Goal: Task Accomplishment & Management: Use online tool/utility

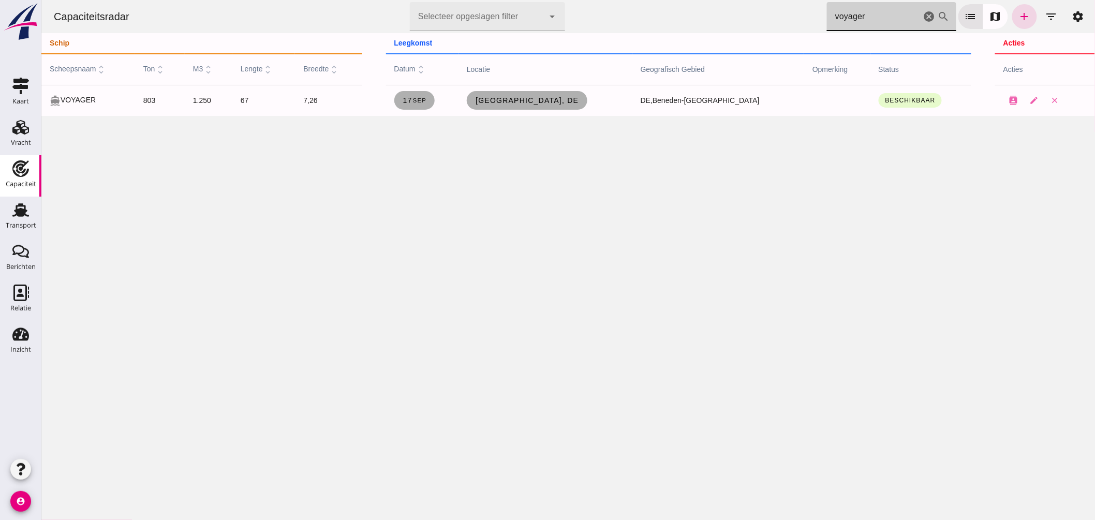
drag, startPoint x: 865, startPoint y: 21, endPoint x: 624, endPoint y: 39, distance: 240.9
click at [629, 40] on div "Capaciteitsradar Selecteer opgeslagen filter Selecteer opgeslagen filter cancel…" at bounding box center [568, 58] width 1054 height 116
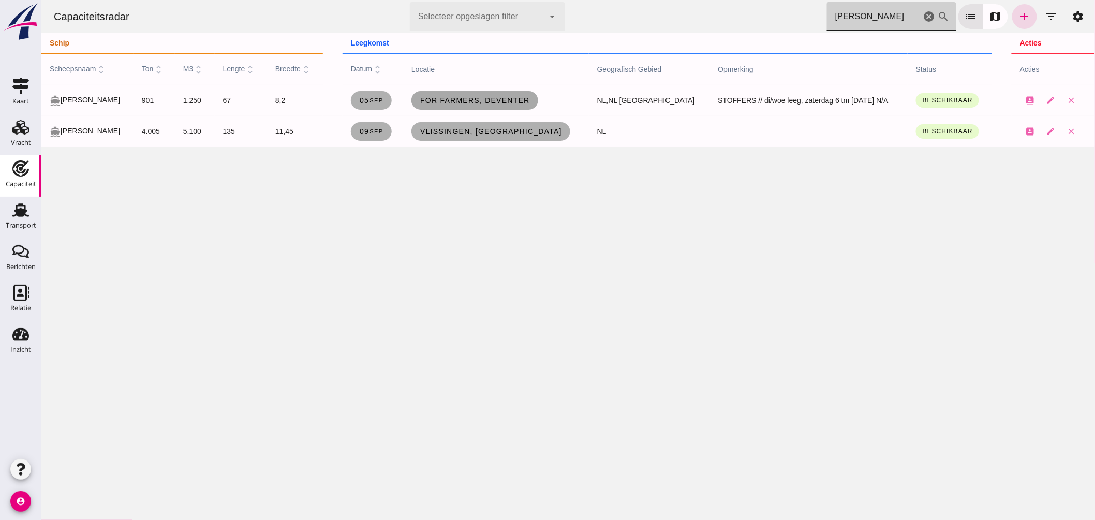
type input "[PERSON_NAME]"
click at [510, 102] on span "For Farmers, Deventer" at bounding box center [474, 100] width 110 height 8
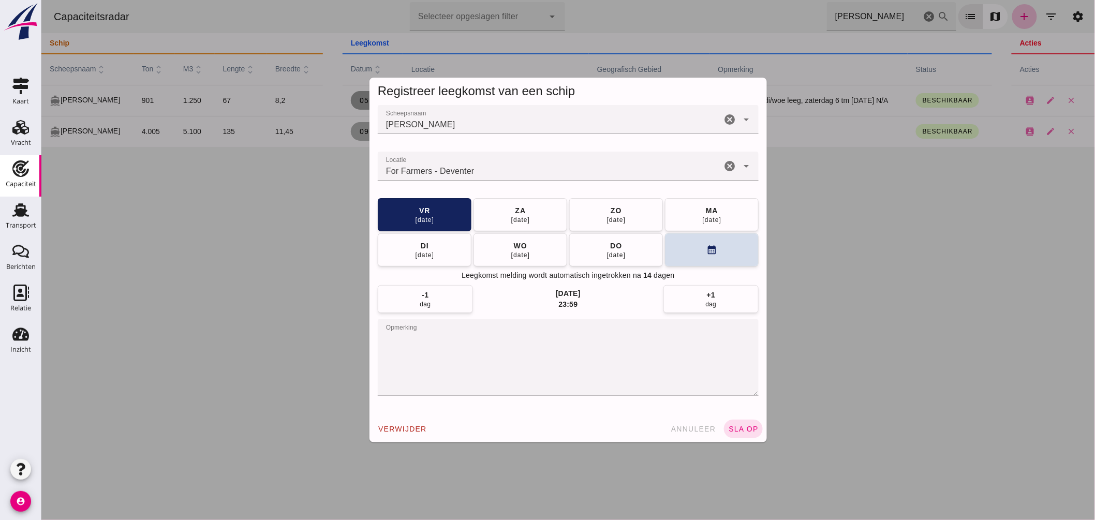
click at [488, 167] on input "Locatie" at bounding box center [549, 171] width 344 height 12
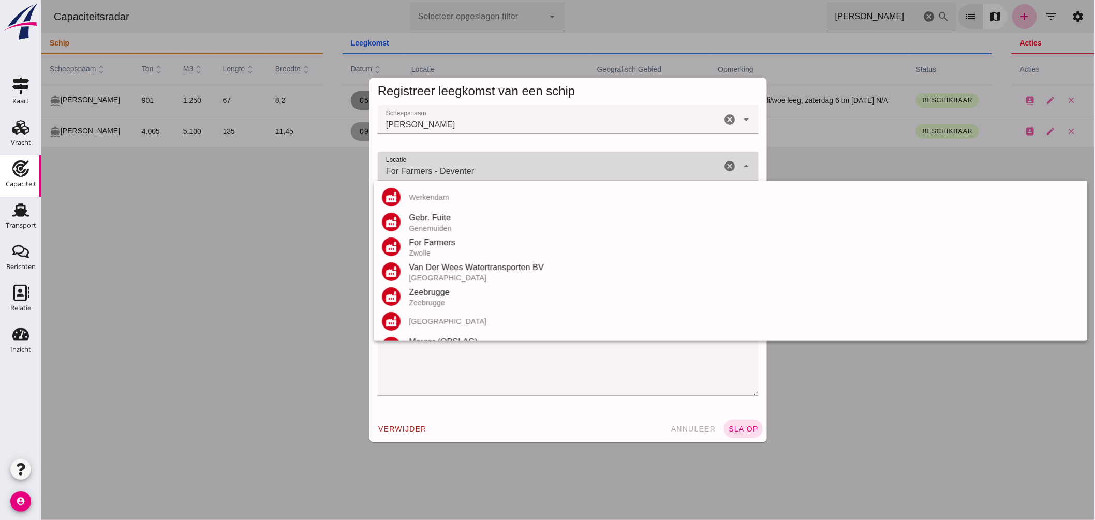
click at [488, 167] on input "For Farmers - Deventer" at bounding box center [549, 171] width 344 height 12
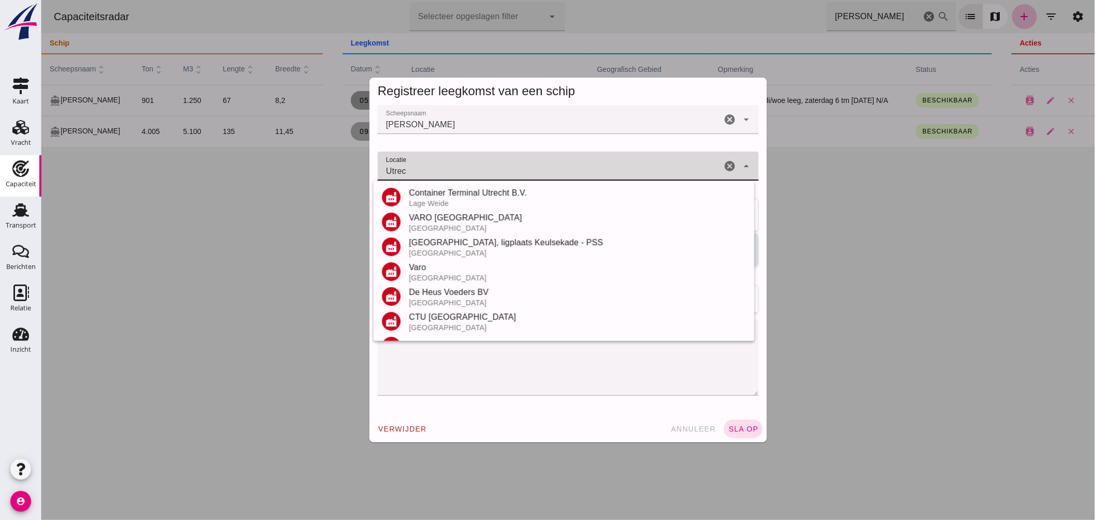
scroll to position [115, 0]
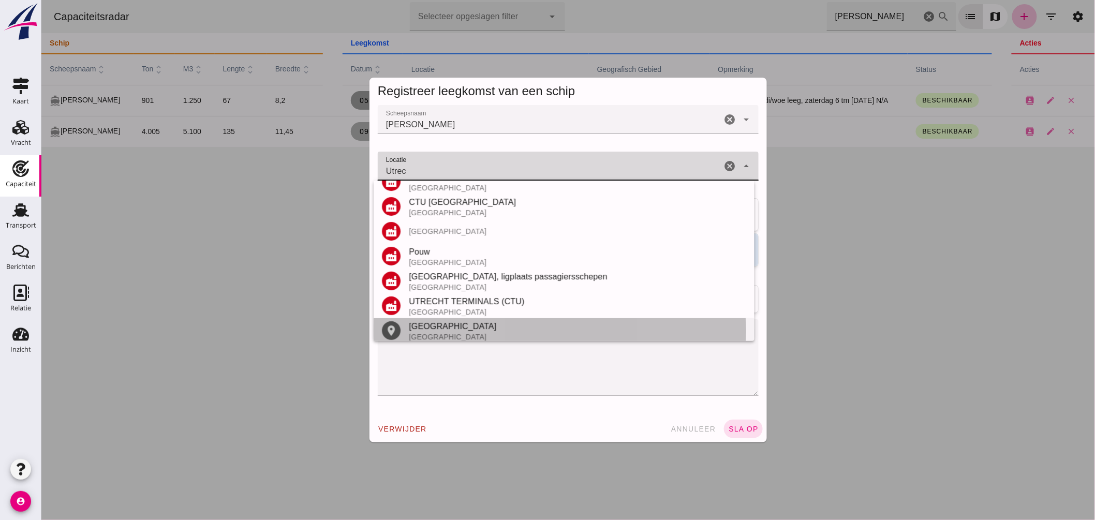
click at [456, 327] on div "[GEOGRAPHIC_DATA]" at bounding box center [577, 326] width 338 height 12
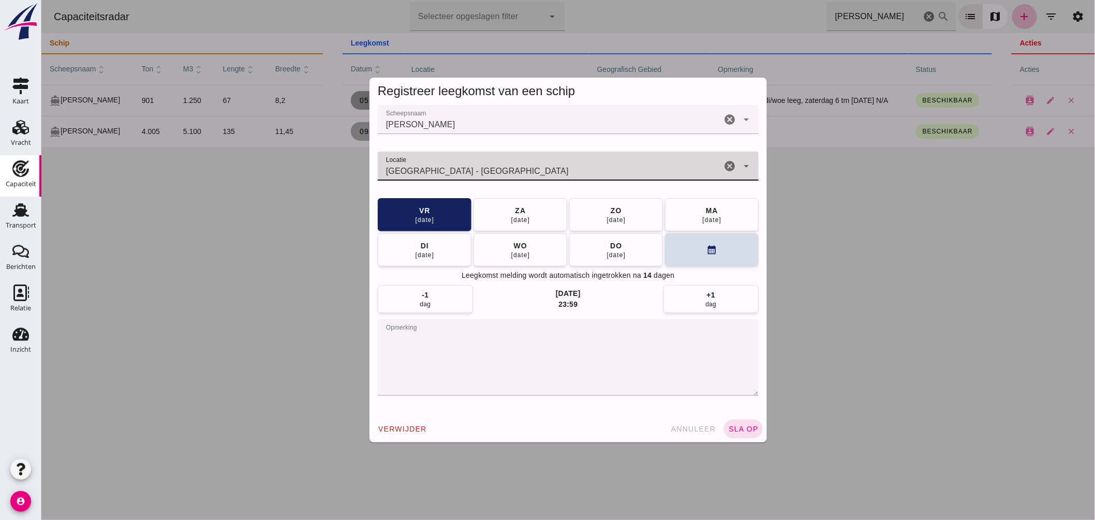
type input "[GEOGRAPHIC_DATA] - [GEOGRAPHIC_DATA]"
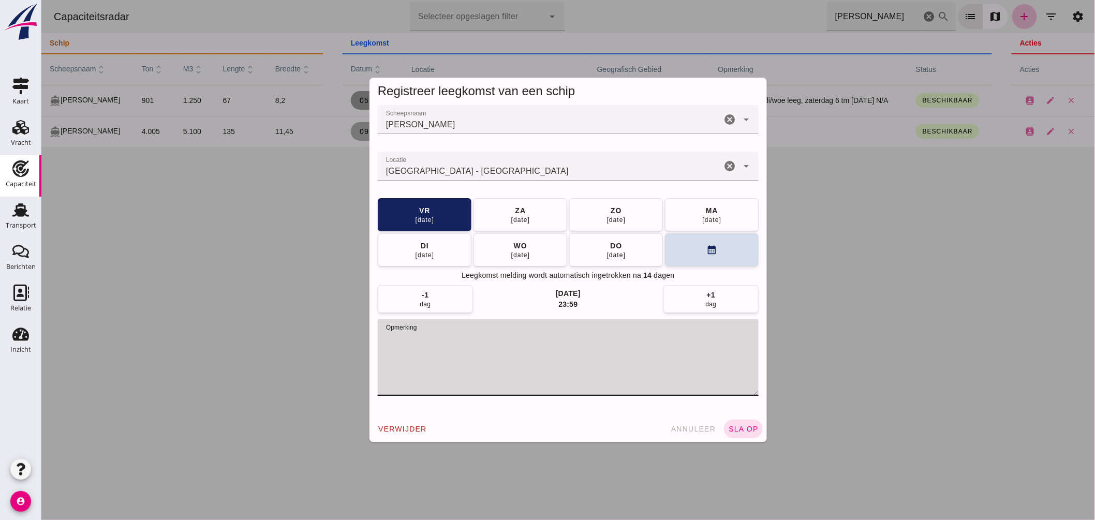
drag, startPoint x: 433, startPoint y: 334, endPoint x: 632, endPoint y: 335, distance: 198.3
click at [632, 335] on textarea "opmerking" at bounding box center [567, 357] width 381 height 77
type textarea "STOFFERS //= LEEG"
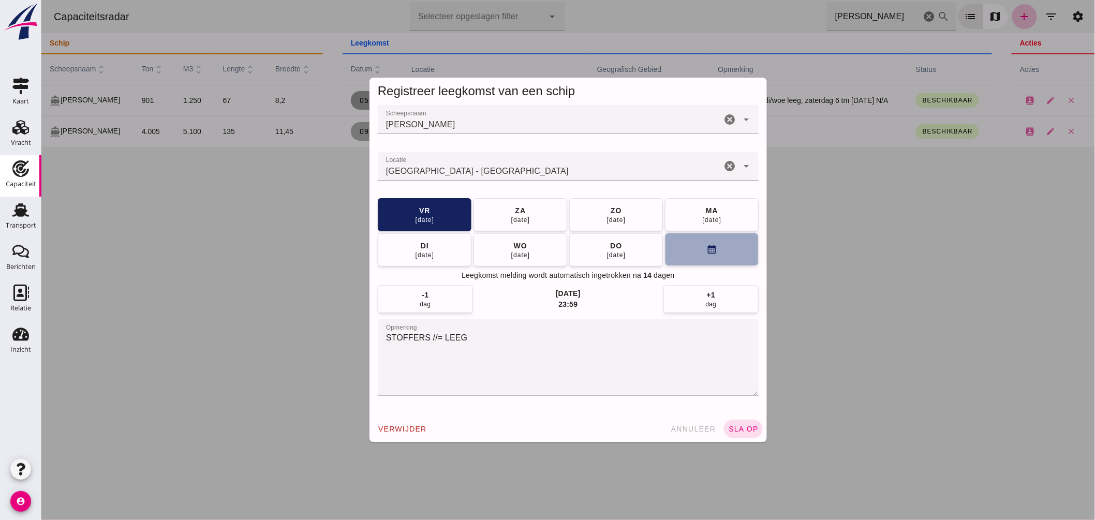
click at [714, 259] on button "calendar_month" at bounding box center [712, 249] width 94 height 33
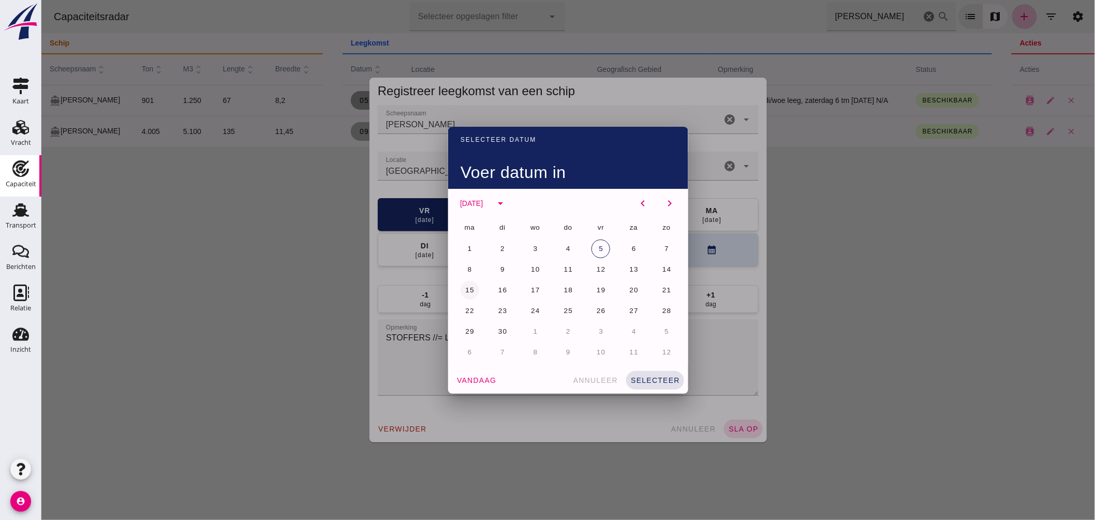
click at [465, 288] on span "15" at bounding box center [469, 290] width 10 height 8
click at [665, 380] on span "selecteer" at bounding box center [655, 380] width 50 height 8
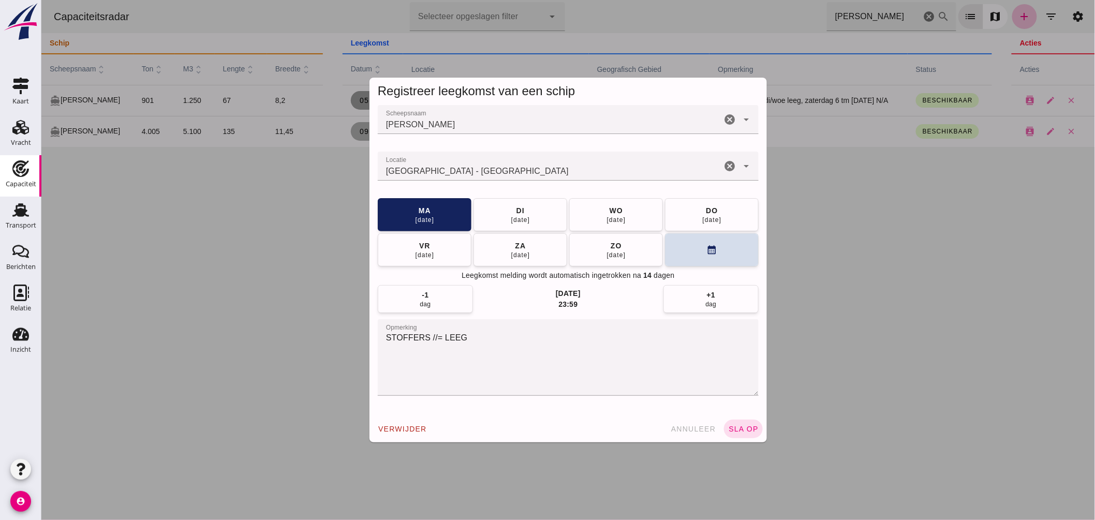
click at [742, 428] on span "sla op" at bounding box center [743, 429] width 31 height 8
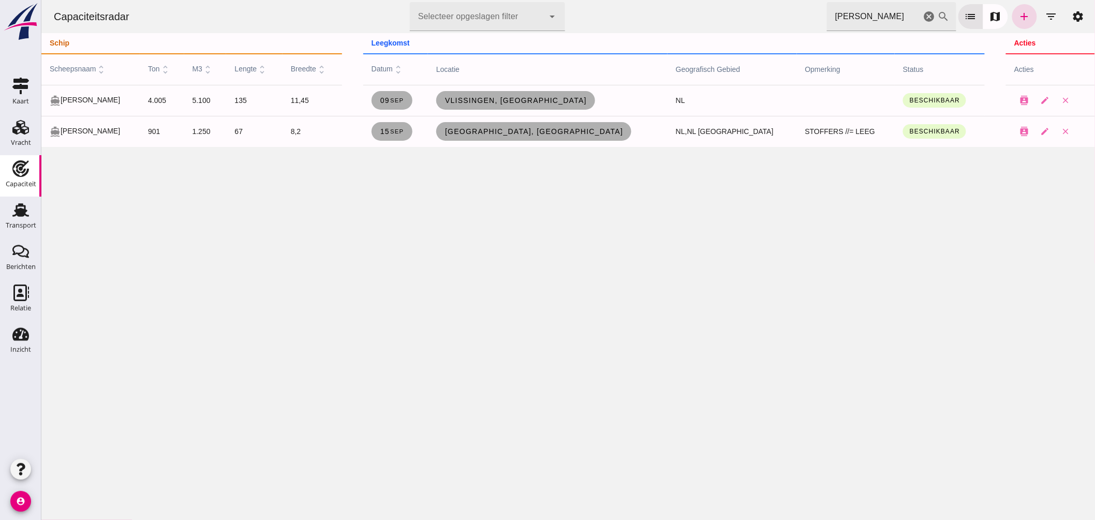
drag, startPoint x: 786, startPoint y: 21, endPoint x: 634, endPoint y: -2, distance: 154.4
click at [634, 0] on html "Capaciteitsradar Selecteer opgeslagen filter Selecteer opgeslagen filter cancel…" at bounding box center [568, 260] width 1054 height 520
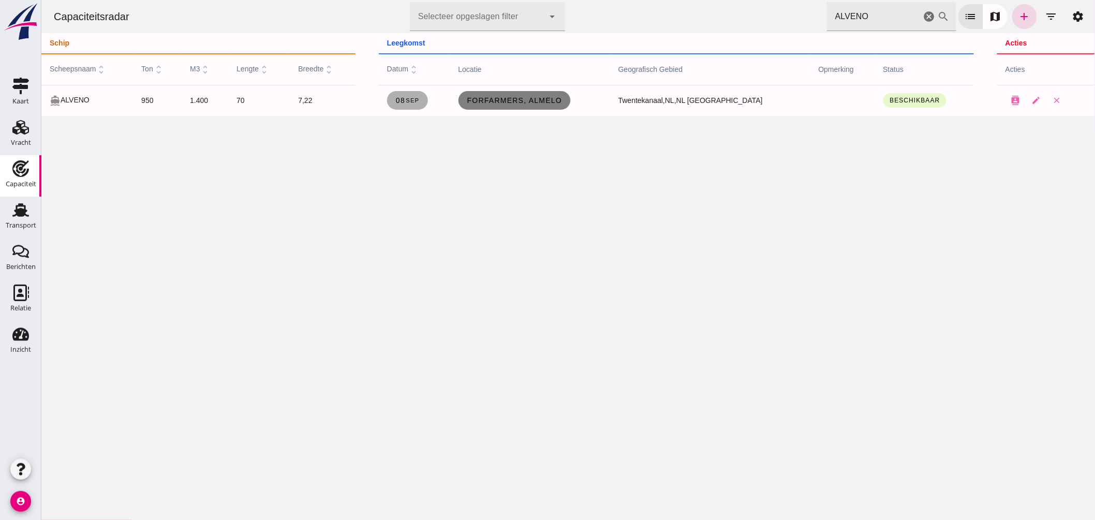
click at [519, 98] on span "ForFarmers, Almelo" at bounding box center [514, 100] width 96 height 8
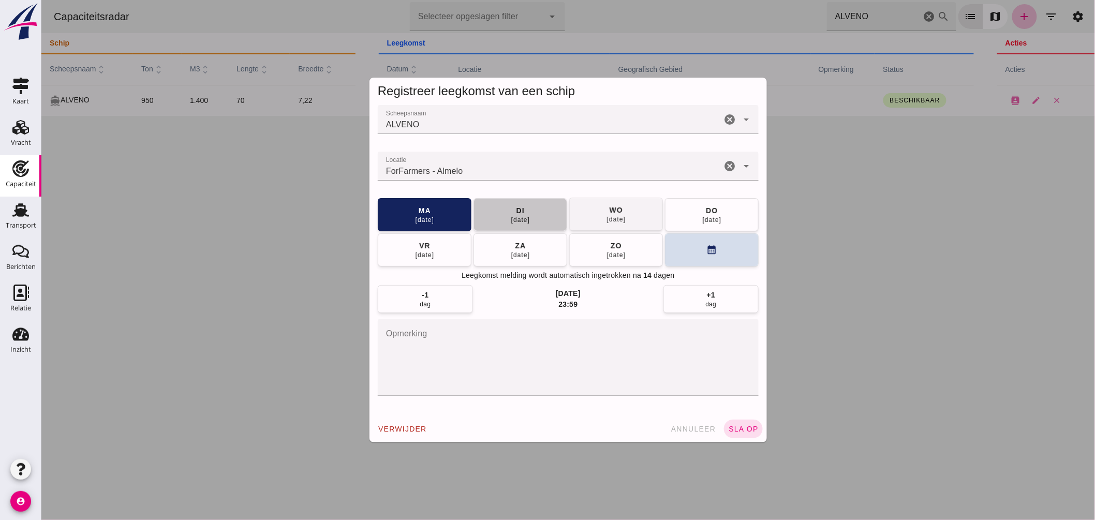
click at [524, 206] on span "[DATE]" at bounding box center [520, 215] width 20 height 19
click at [742, 428] on span "sla op" at bounding box center [743, 429] width 31 height 8
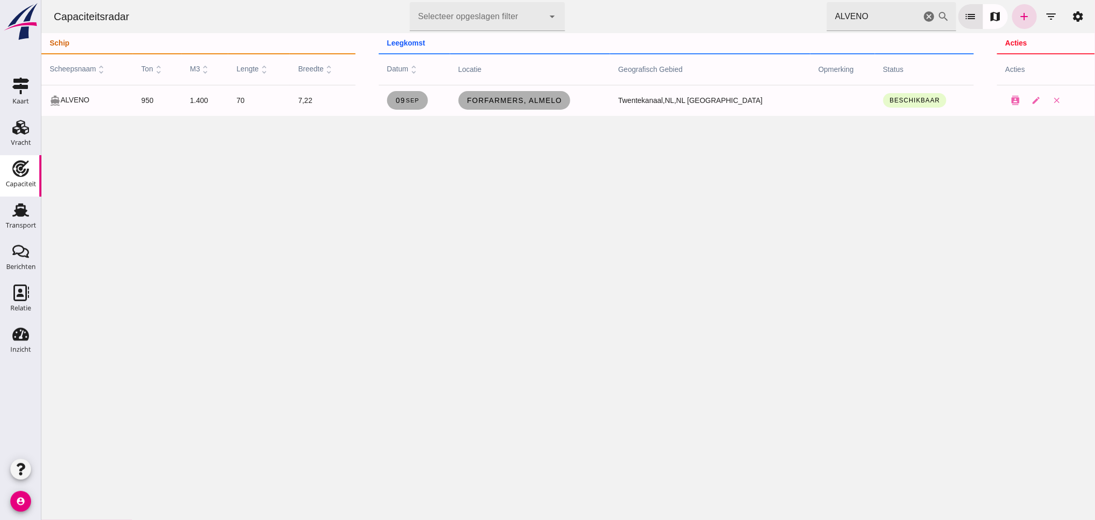
drag, startPoint x: 824, startPoint y: 9, endPoint x: 643, endPoint y: -10, distance: 181.6
click at [643, 0] on html "Capaciteitsradar Selecteer opgeslagen filter Selecteer opgeslagen filter cancel…" at bounding box center [568, 260] width 1054 height 520
click at [969, 379] on div "Capaciteitsradar Selecteer opgeslagen filter Selecteer opgeslagen filter cancel…" at bounding box center [568, 260] width 1054 height 520
click at [657, 1] on div "Capaciteitsradar Selecteer opgeslagen filter Selecteer opgeslagen filter cancel…" at bounding box center [568, 16] width 1046 height 33
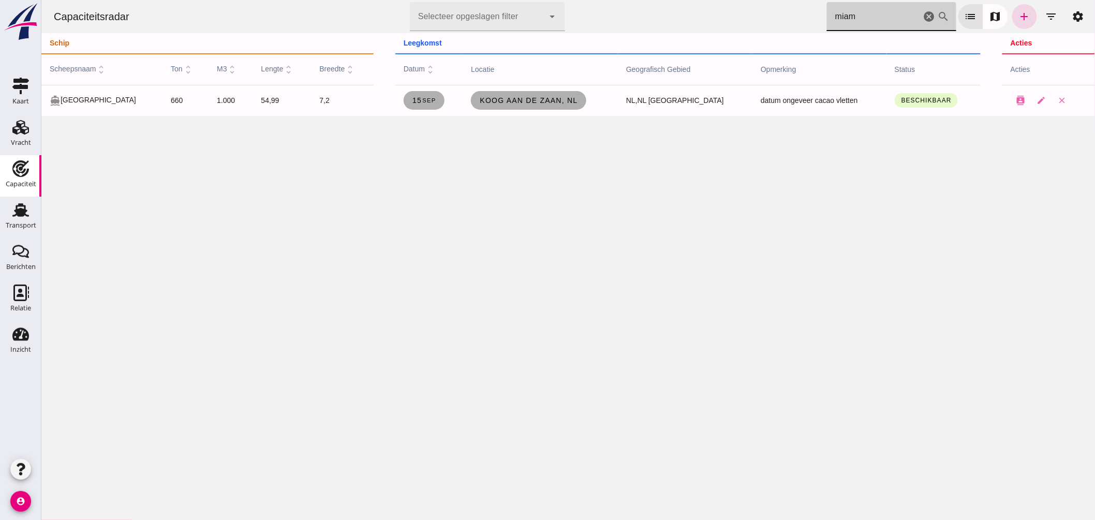
drag, startPoint x: 670, startPoint y: 2, endPoint x: 539, endPoint y: -18, distance: 132.4
click at [539, 0] on html "Capaciteitsradar Selecteer opgeslagen filter Selecteer opgeslagen filter cancel…" at bounding box center [568, 260] width 1054 height 520
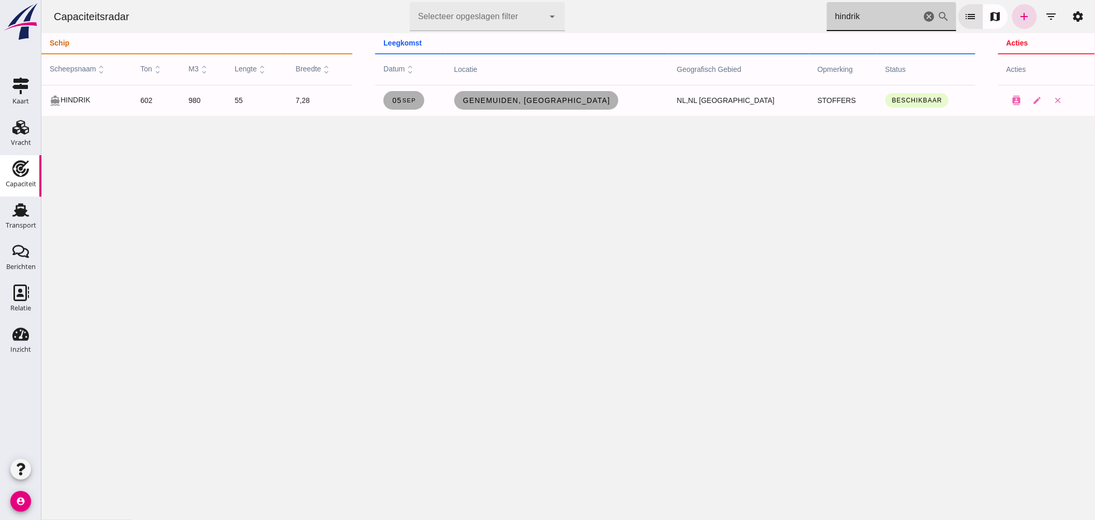
type input "hindrik"
click at [863, 14] on input "hindrik" at bounding box center [874, 16] width 94 height 29
click at [923, 14] on icon "cancel" at bounding box center [929, 16] width 12 height 12
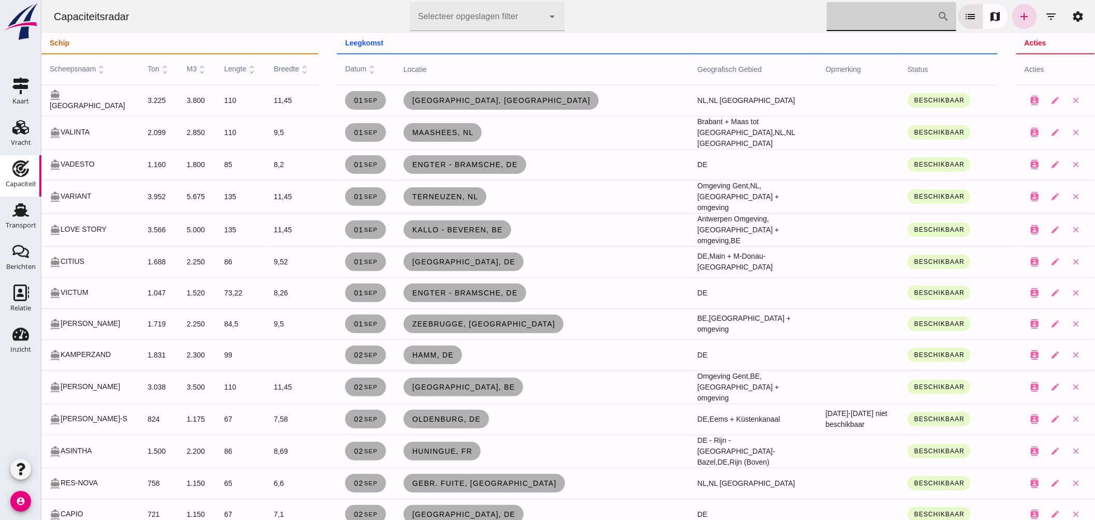
click at [899, 2] on input "[PERSON_NAME] op scheepsnaam" at bounding box center [882, 16] width 111 height 29
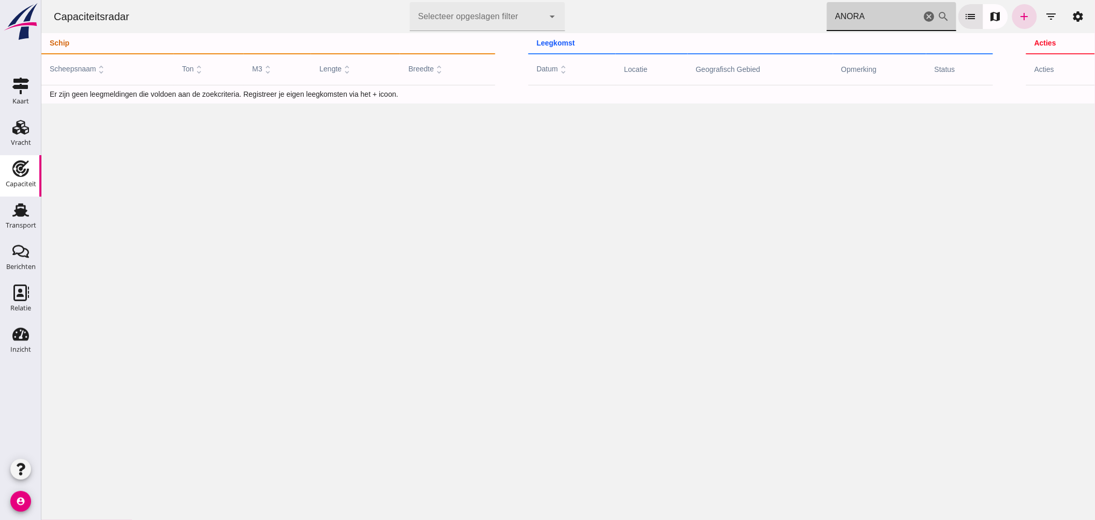
type input "ANORA"
click at [1019, 17] on icon "add" at bounding box center [1024, 16] width 12 height 12
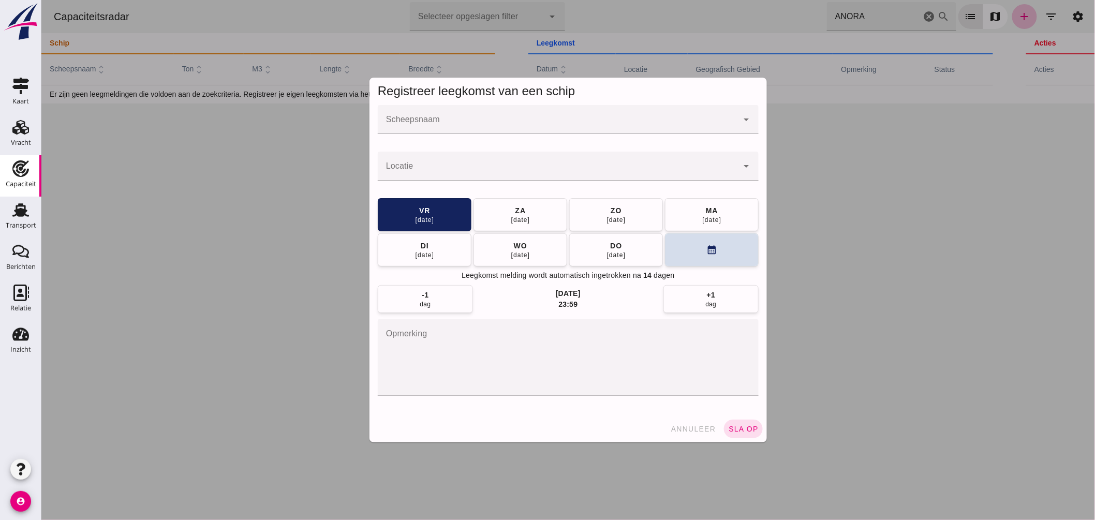
click at [518, 128] on input "Scheepsnaam" at bounding box center [557, 125] width 360 height 12
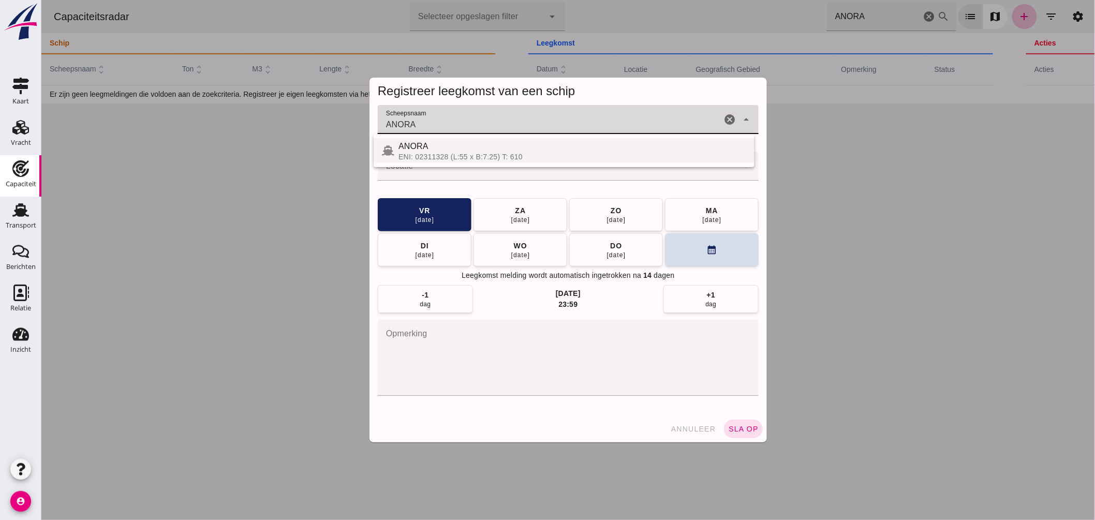
click at [498, 152] on div "ANORA" at bounding box center [572, 146] width 348 height 12
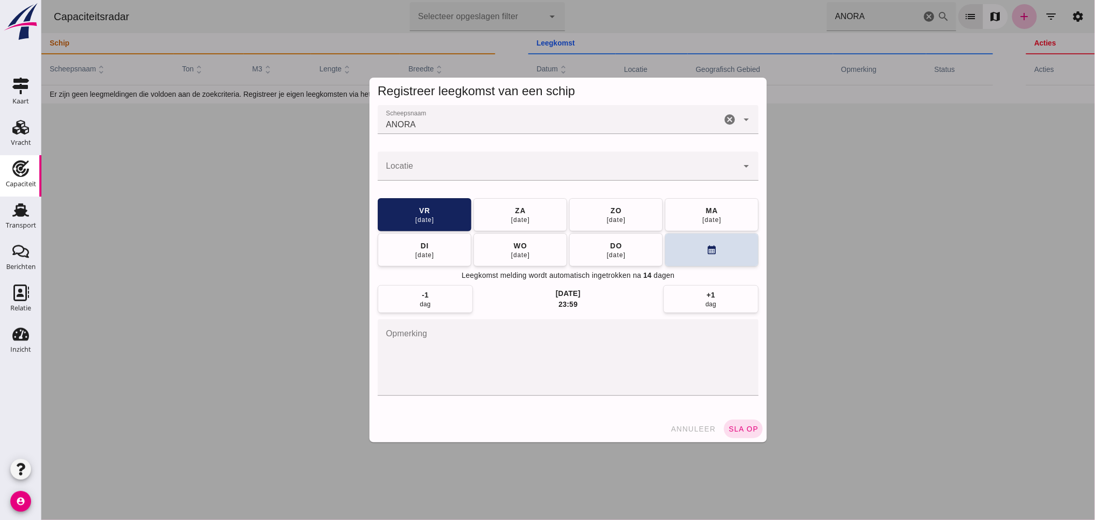
drag, startPoint x: 292, startPoint y: 114, endPoint x: 269, endPoint y: 111, distance: 23.6
click at [273, 112] on div "Registreer leegkomst van een schip Scheepsnaam Scheepsnaam [PERSON_NAME] cancel…" at bounding box center [568, 260] width 1054 height 520
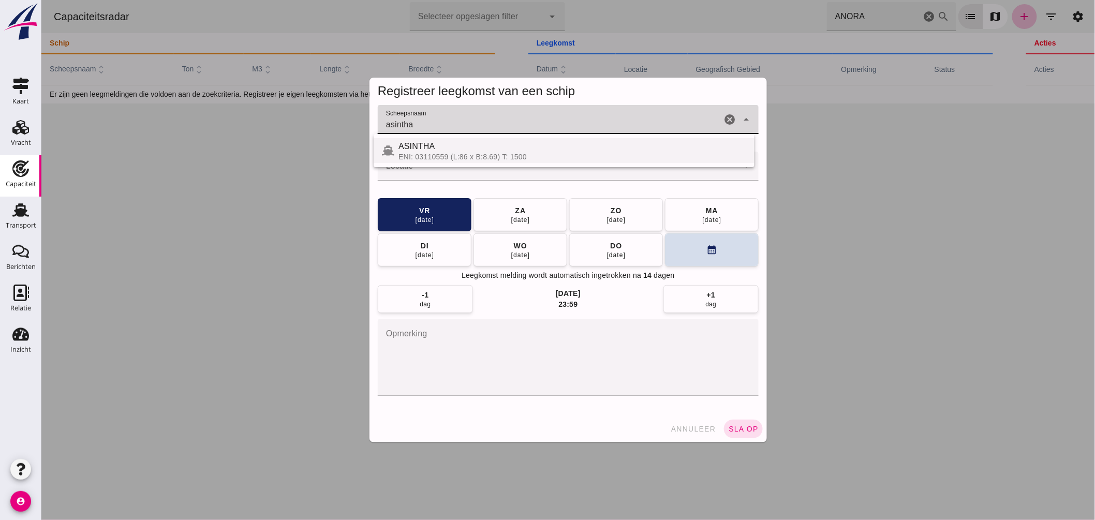
click at [409, 152] on div "ASINTHA" at bounding box center [572, 146] width 348 height 12
type input "ASINTHA"
click at [420, 168] on input "Locatie" at bounding box center [557, 171] width 360 height 12
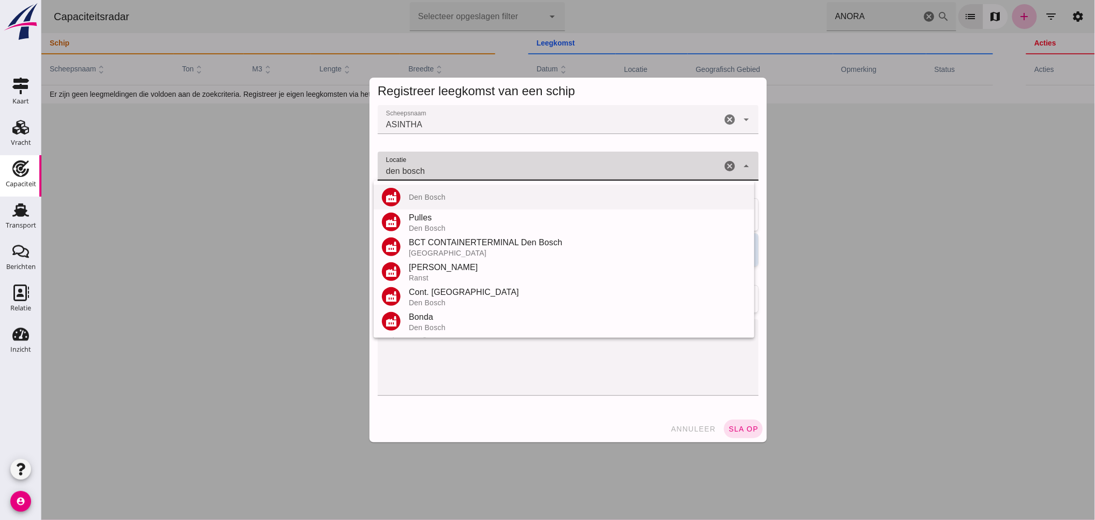
click at [440, 197] on div "Den Bosch" at bounding box center [577, 197] width 338 height 8
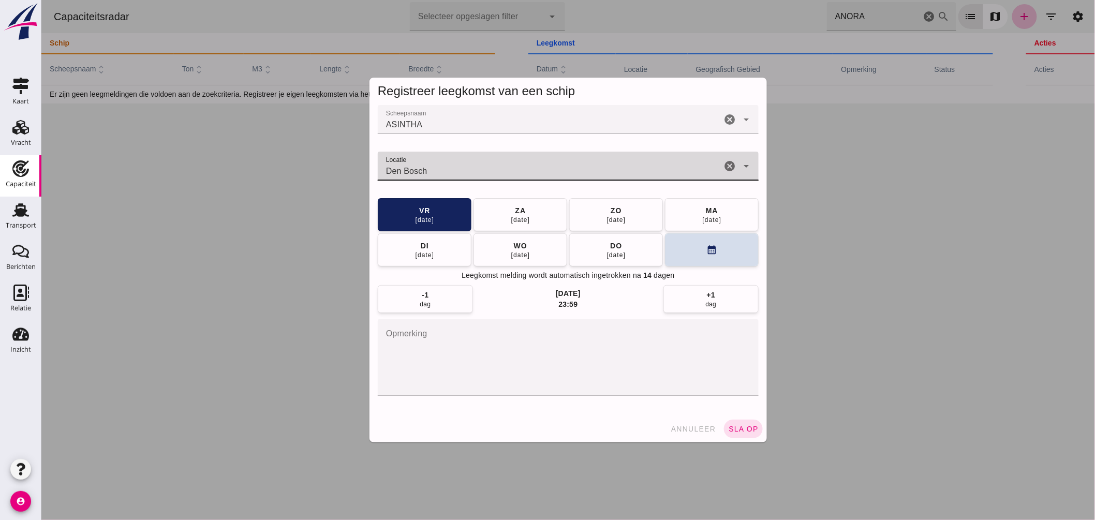
type input "Den Bosch"
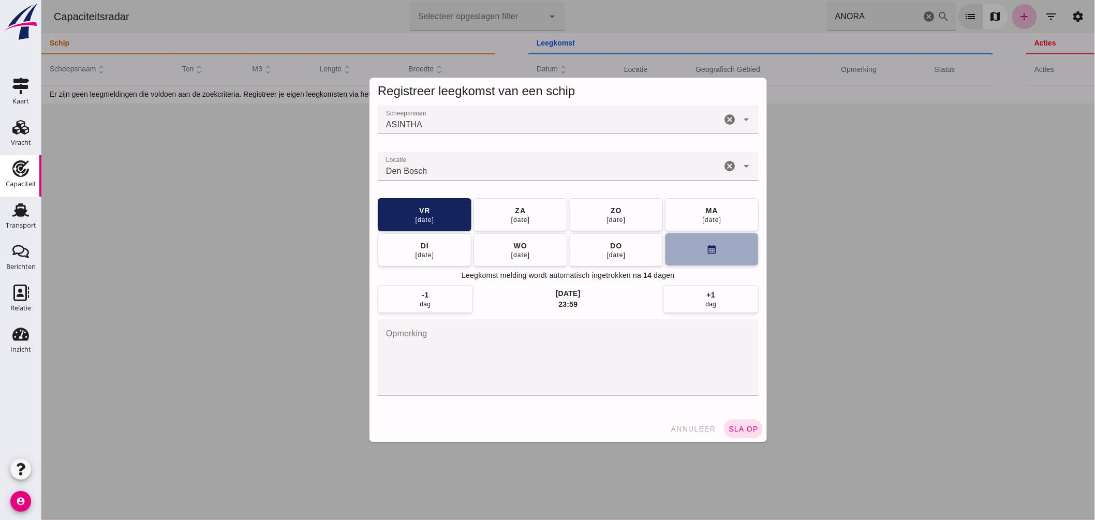
click at [706, 248] on icon "calendar_month" at bounding box center [711, 249] width 11 height 11
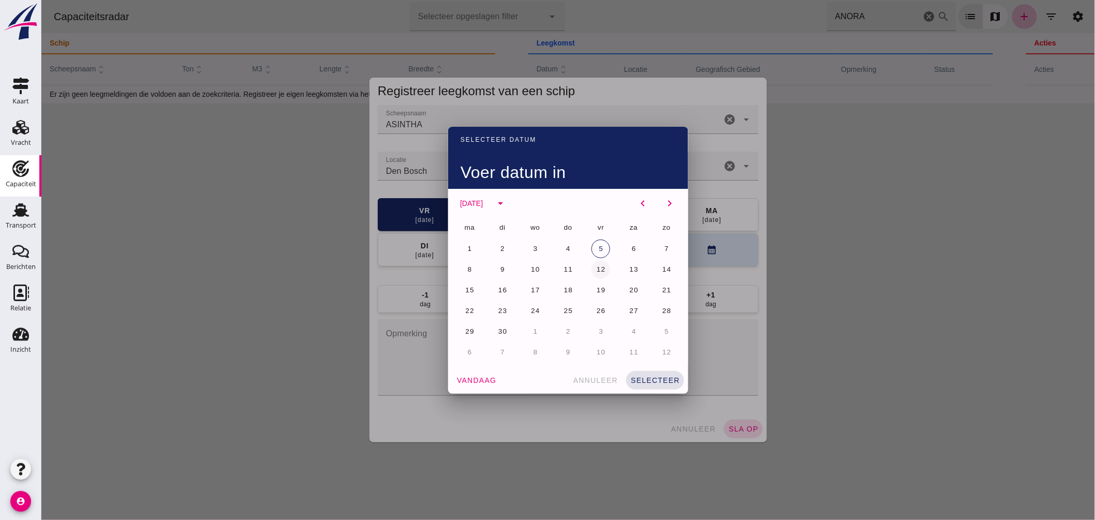
click at [597, 267] on span "12" at bounding box center [601, 270] width 10 height 8
click at [658, 374] on button "selecteer" at bounding box center [655, 380] width 58 height 19
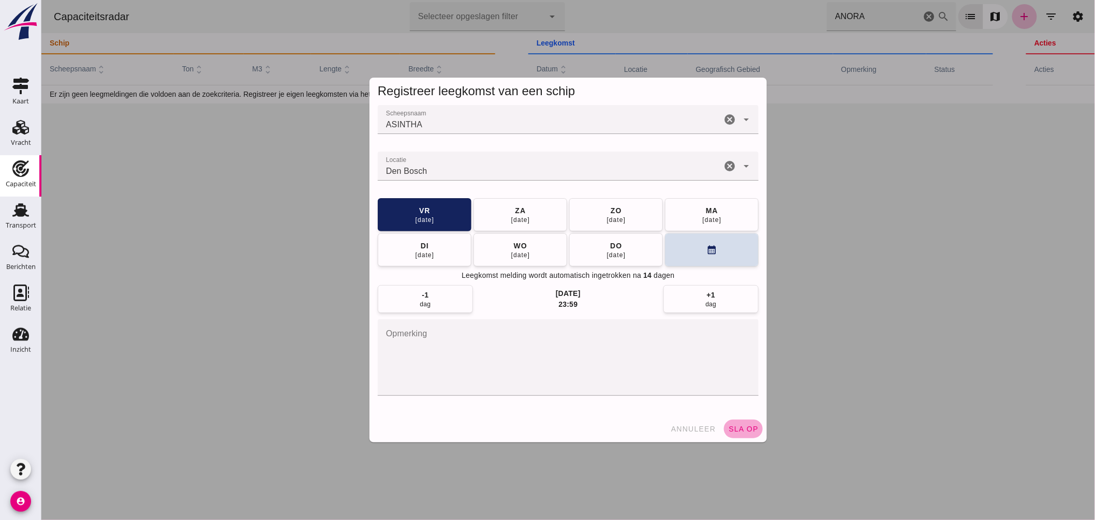
click at [740, 425] on button "sla op" at bounding box center [743, 429] width 39 height 19
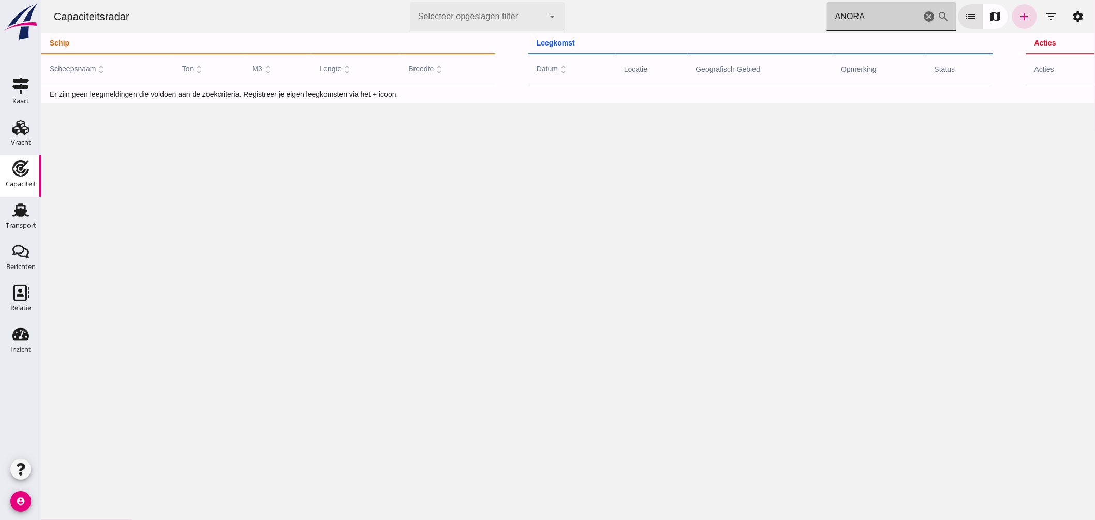
drag, startPoint x: 883, startPoint y: 19, endPoint x: 767, endPoint y: 11, distance: 116.2
click at [767, 11] on div "Capaciteitsradar Selecteer opgeslagen filter Selecteer opgeslagen filter cancel…" at bounding box center [568, 16] width 1046 height 33
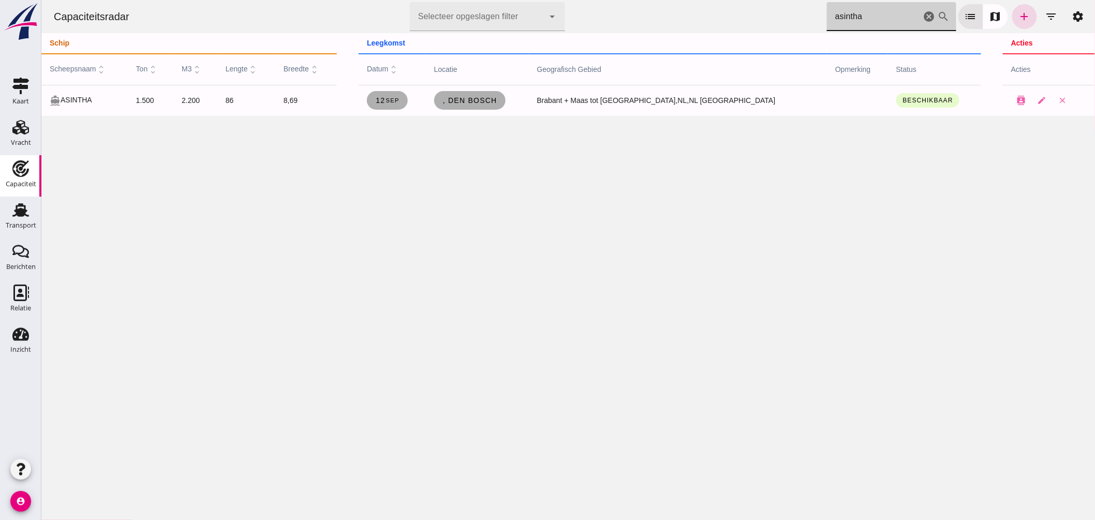
click at [710, 23] on div "Capaciteitsradar Selecteer opgeslagen filter Selecteer opgeslagen filter cancel…" at bounding box center [568, 16] width 1046 height 33
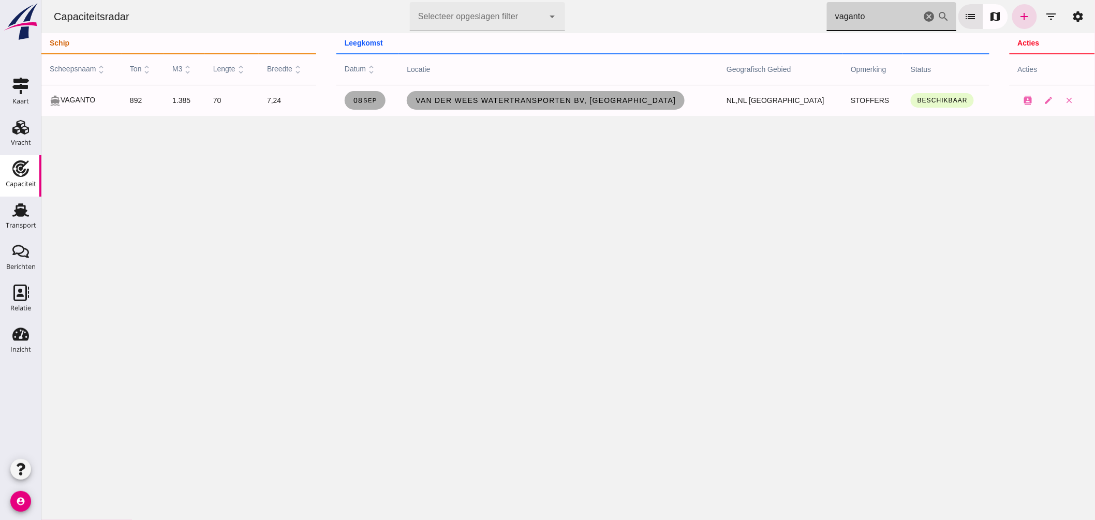
drag, startPoint x: 875, startPoint y: 17, endPoint x: 799, endPoint y: 14, distance: 76.2
click at [799, 14] on div "Capaciteitsradar Selecteer opgeslagen filter Selecteer opgeslagen filter cancel…" at bounding box center [568, 16] width 1046 height 33
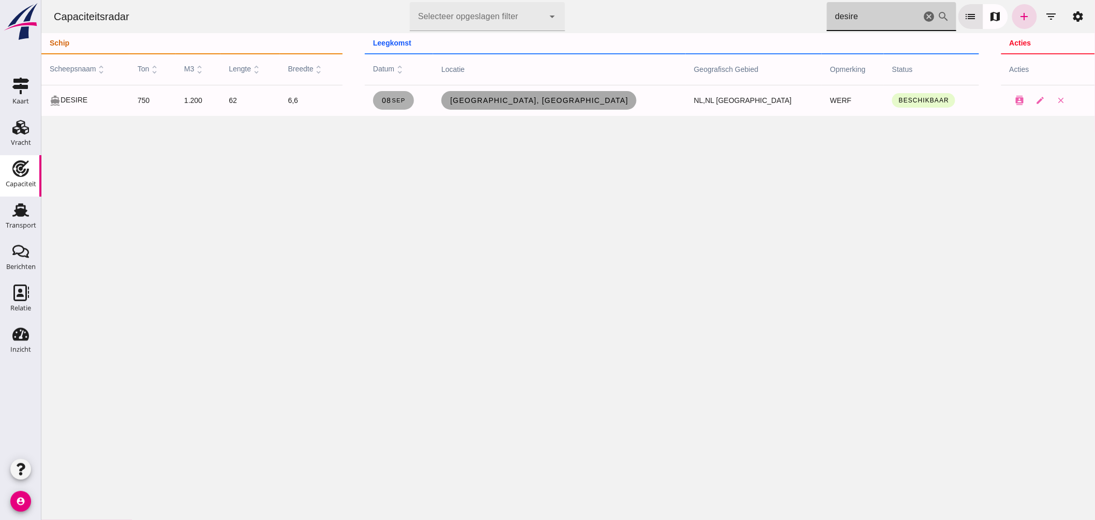
click at [559, 101] on span "[GEOGRAPHIC_DATA], [GEOGRAPHIC_DATA]" at bounding box center [538, 100] width 179 height 8
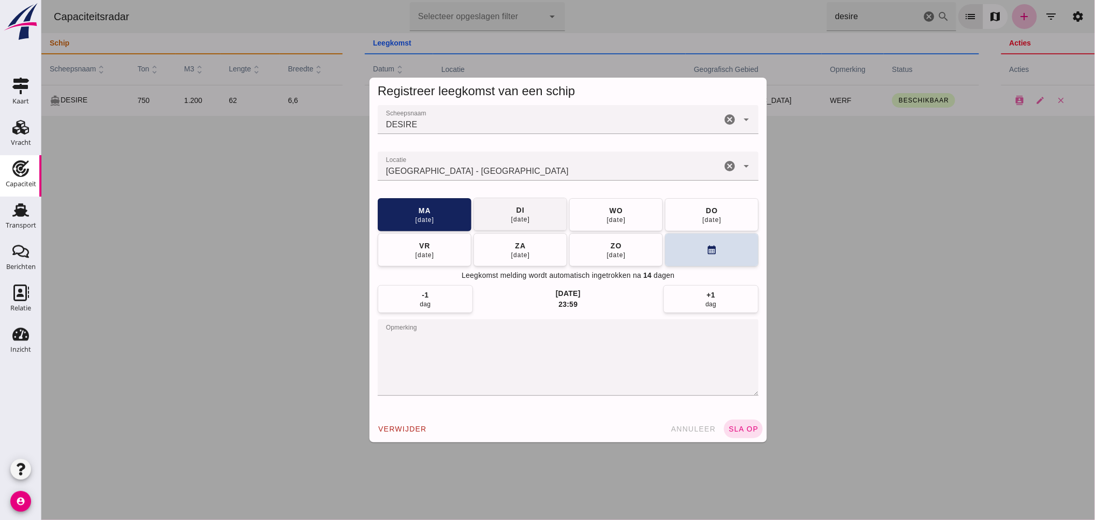
click at [538, 210] on button "[DATE]" at bounding box center [520, 214] width 94 height 33
click at [738, 429] on span "sla op" at bounding box center [743, 429] width 31 height 8
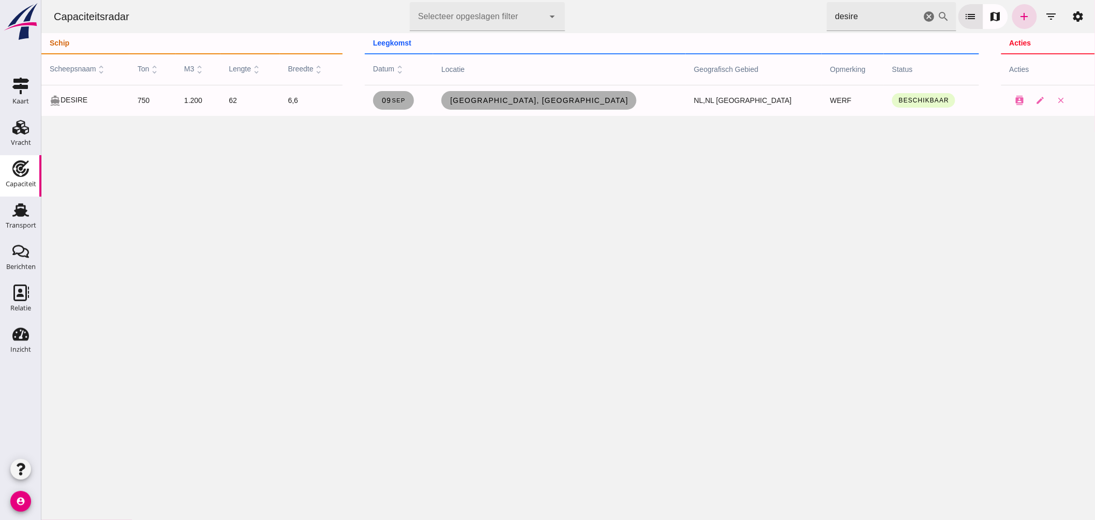
click at [728, 422] on div "Capaciteitsradar Selecteer opgeslagen filter Selecteer opgeslagen filter cancel…" at bounding box center [568, 260] width 1054 height 520
click at [742, 21] on div "Capaciteitsradar Selecteer opgeslagen filter Selecteer opgeslagen filter cancel…" at bounding box center [568, 16] width 1046 height 33
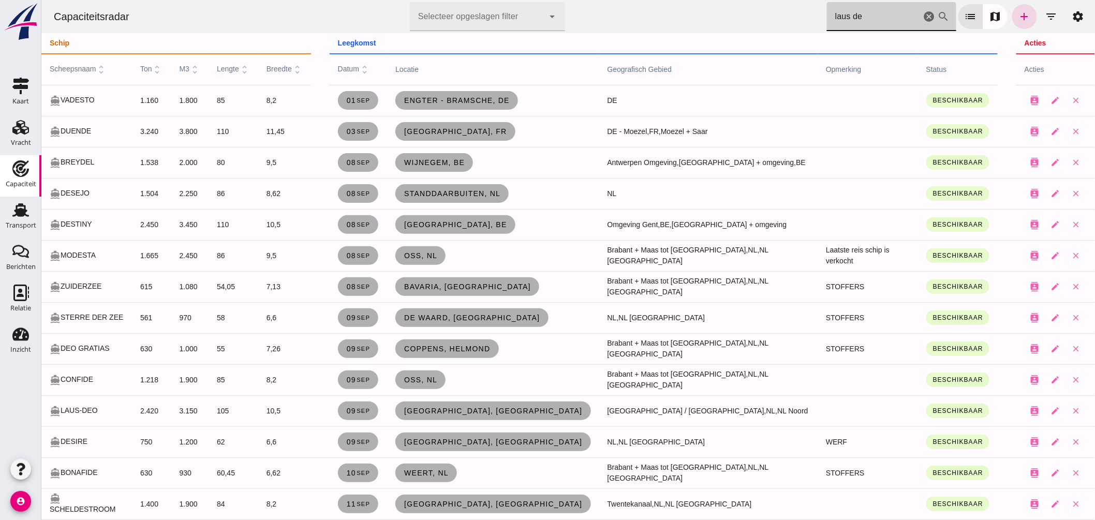
click at [870, 19] on input "laus de" at bounding box center [874, 16] width 94 height 29
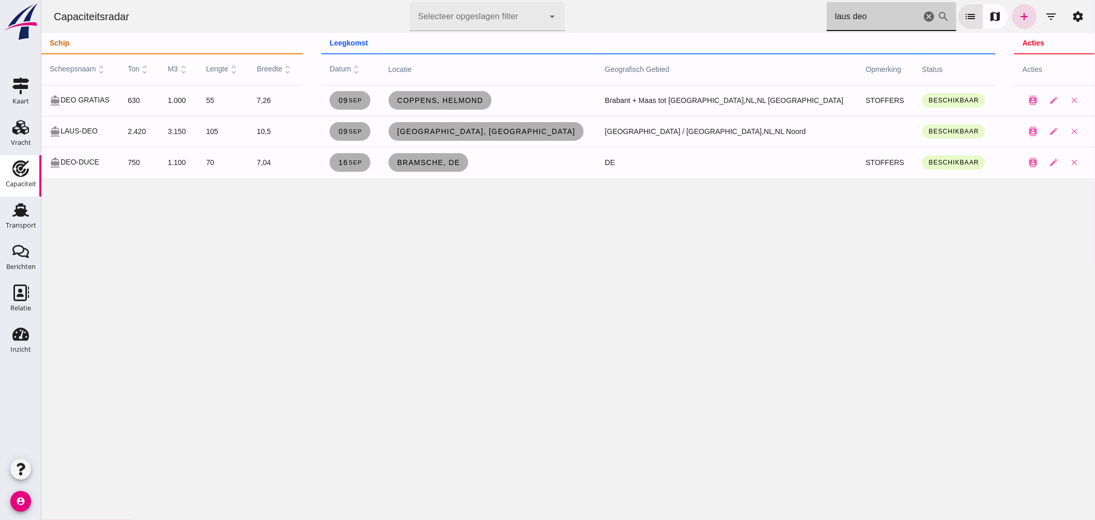
drag, startPoint x: 866, startPoint y: 19, endPoint x: 492, endPoint y: 0, distance: 374.2
click at [514, 2] on div "Capaciteitsradar Selecteer opgeslagen filter Selecteer opgeslagen filter cancel…" at bounding box center [568, 16] width 1046 height 33
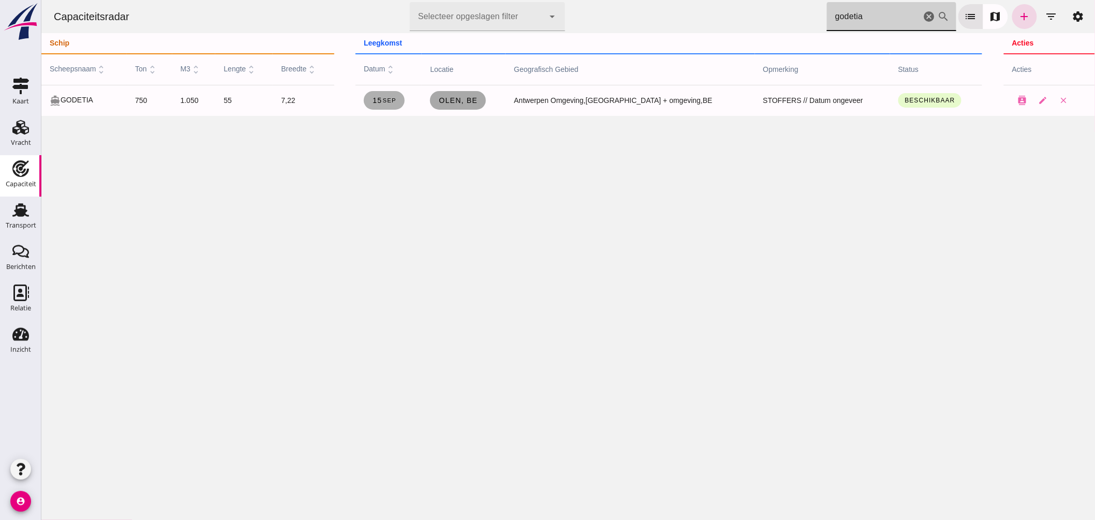
type input "godetia"
click at [468, 100] on span "Olen, be" at bounding box center [457, 100] width 39 height 8
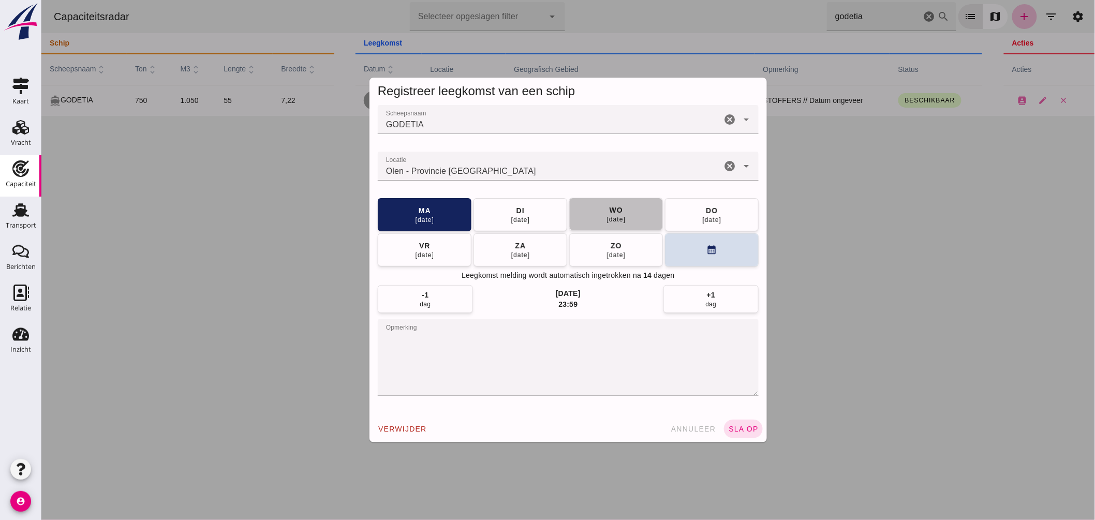
click at [619, 220] on div "[DATE]" at bounding box center [616, 219] width 20 height 8
click at [742, 430] on span "sla op" at bounding box center [743, 429] width 31 height 8
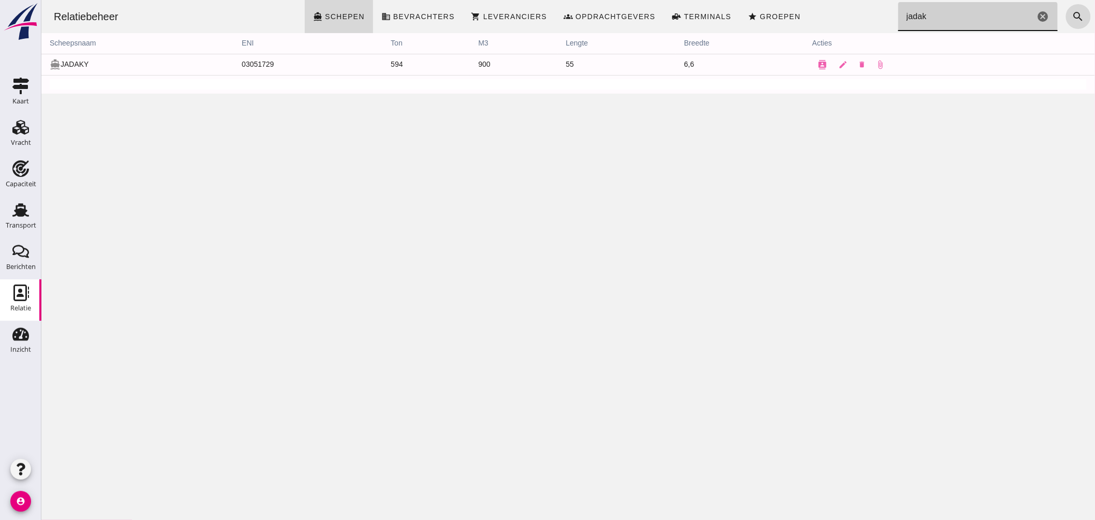
click at [1037, 10] on icon "cancel" at bounding box center [1043, 16] width 12 height 12
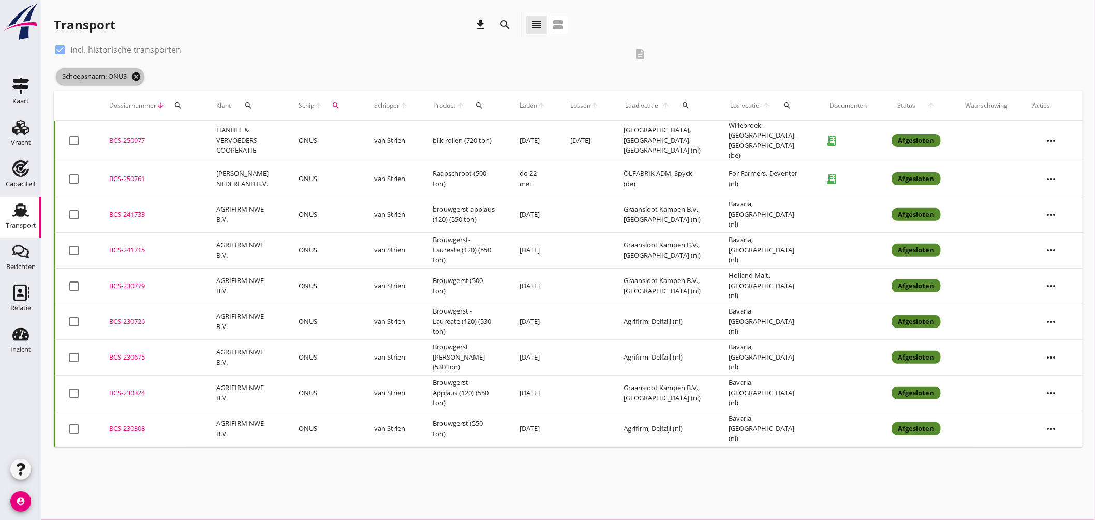
click at [141, 73] on icon "cancel" at bounding box center [136, 76] width 10 height 10
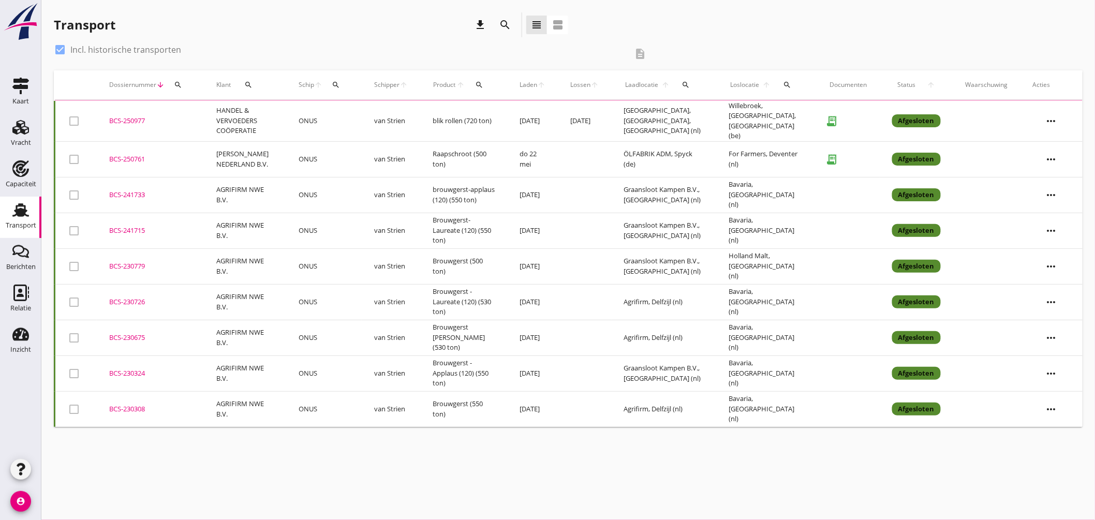
click at [64, 48] on div at bounding box center [60, 50] width 18 height 18
checkbox input "false"
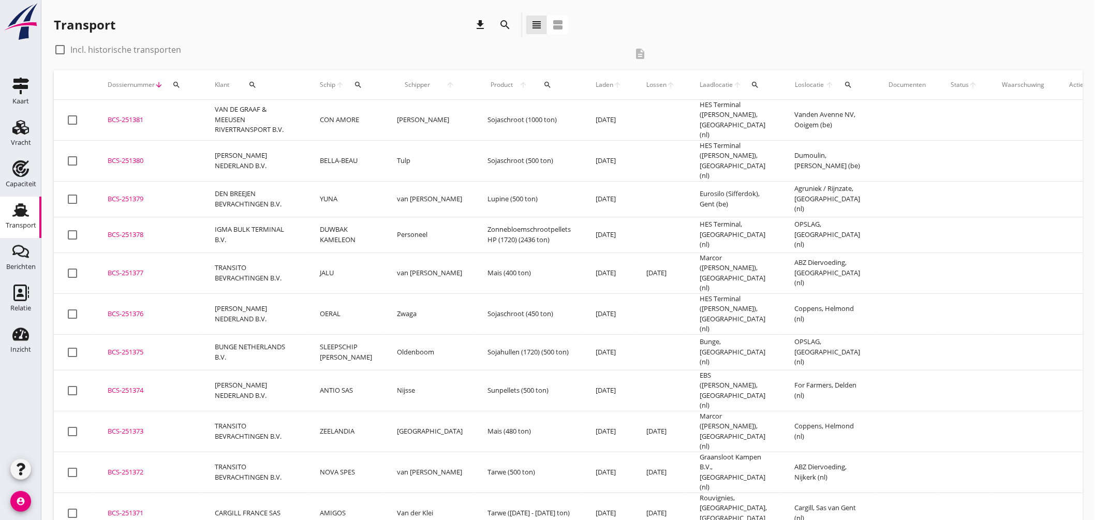
click at [731, 35] on div "Transport download search view_headline view_agenda" at bounding box center [568, 26] width 1029 height 29
click at [356, 83] on icon "search" at bounding box center [358, 85] width 8 height 8
click at [404, 116] on input "Zoek op (scheeps)naam" at bounding box center [407, 115] width 108 height 17
type input "CASTELLU"
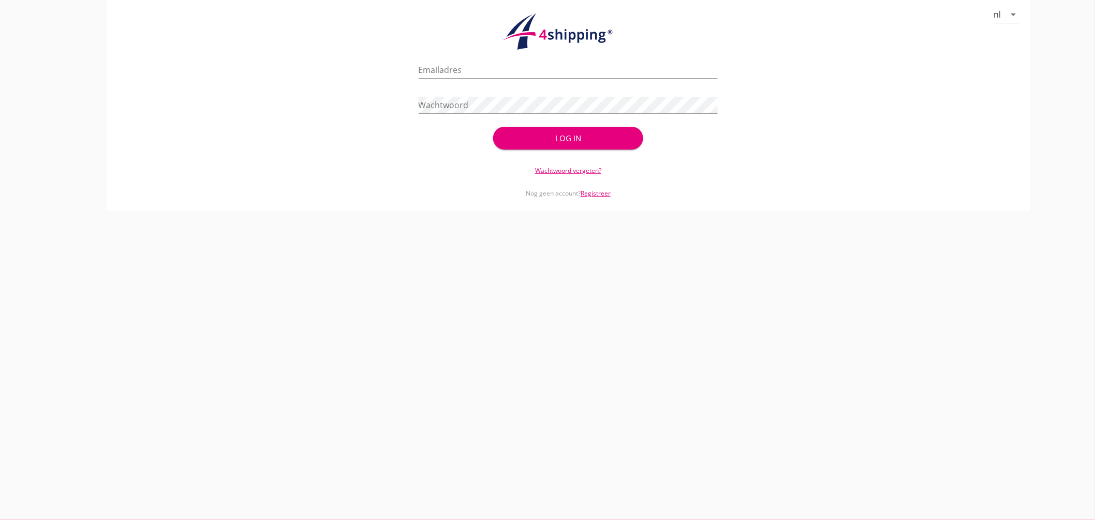
type input "jasper@stoffersbevrachtingen.nl"
click at [562, 150] on div "check_circle Uw account is succesvol geactiveerd. U kunt nu inloggen met uw inl…" at bounding box center [569, 102] width 300 height 99
click at [572, 141] on div "Log in" at bounding box center [568, 139] width 116 height 12
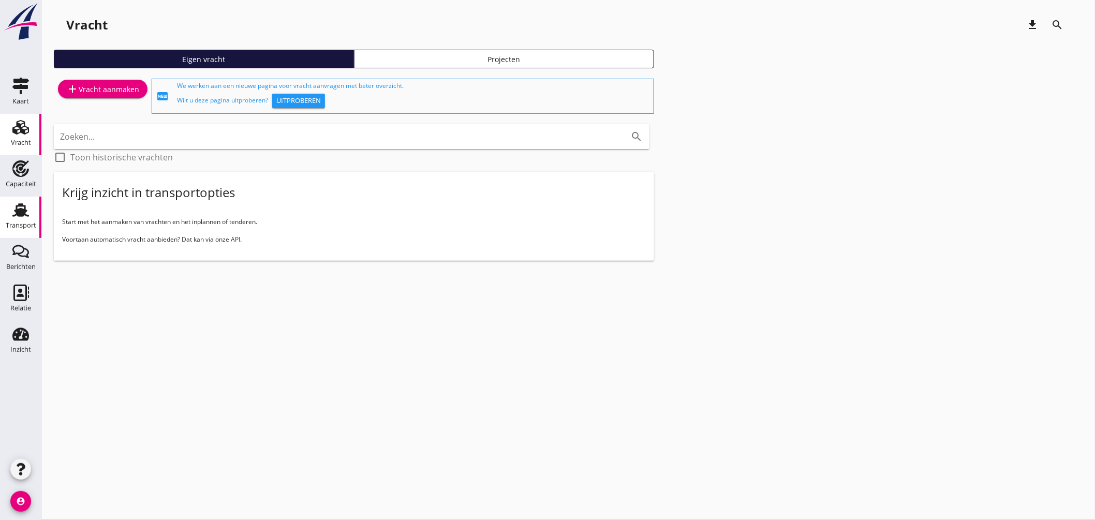
click at [24, 210] on use at bounding box center [20, 209] width 17 height 13
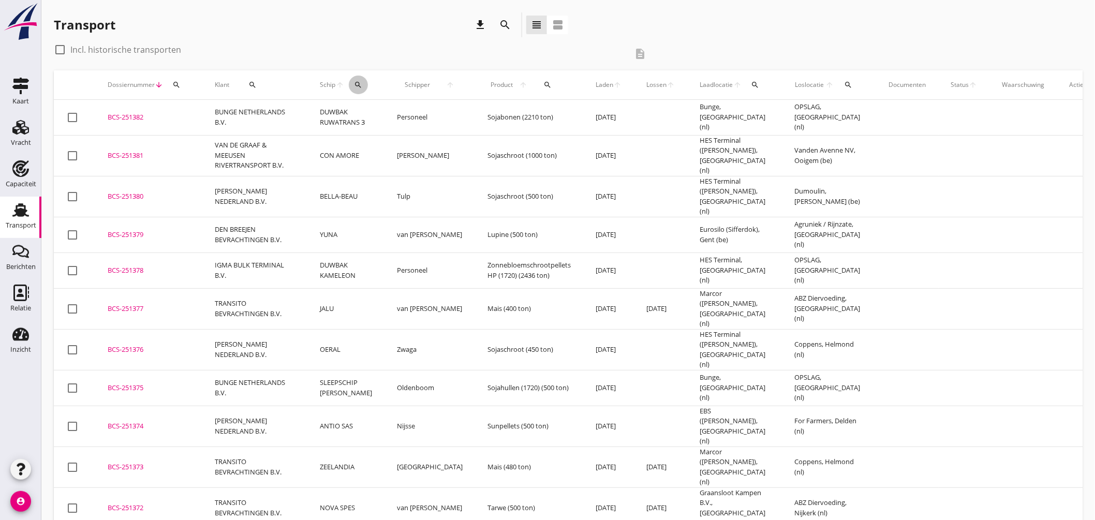
click at [360, 85] on icon "search" at bounding box center [358, 85] width 8 height 8
click at [415, 119] on input "Zoek op (scheeps)naam" at bounding box center [407, 115] width 108 height 17
click at [430, 141] on div "CASTELLUM" at bounding box center [441, 135] width 102 height 12
click at [497, 111] on icon "check" at bounding box center [499, 114] width 12 height 12
type input "CASTELLUM"
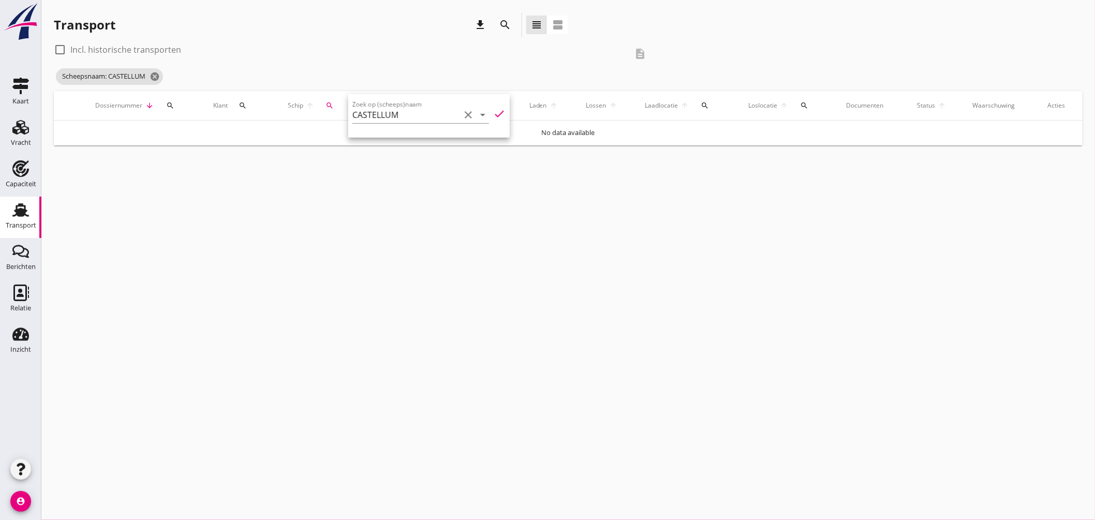
click at [63, 48] on div at bounding box center [60, 50] width 18 height 18
checkbox input "true"
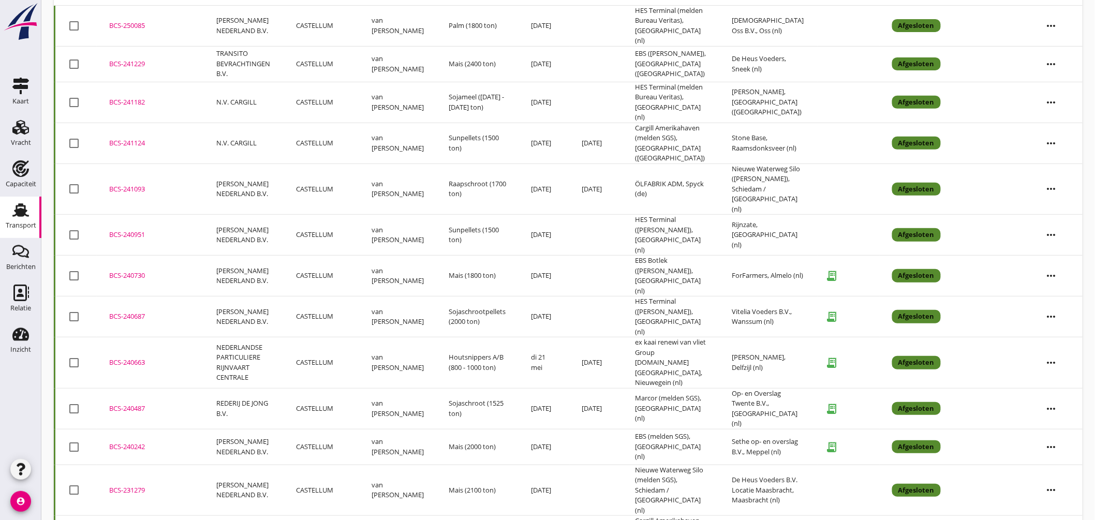
scroll to position [158, 0]
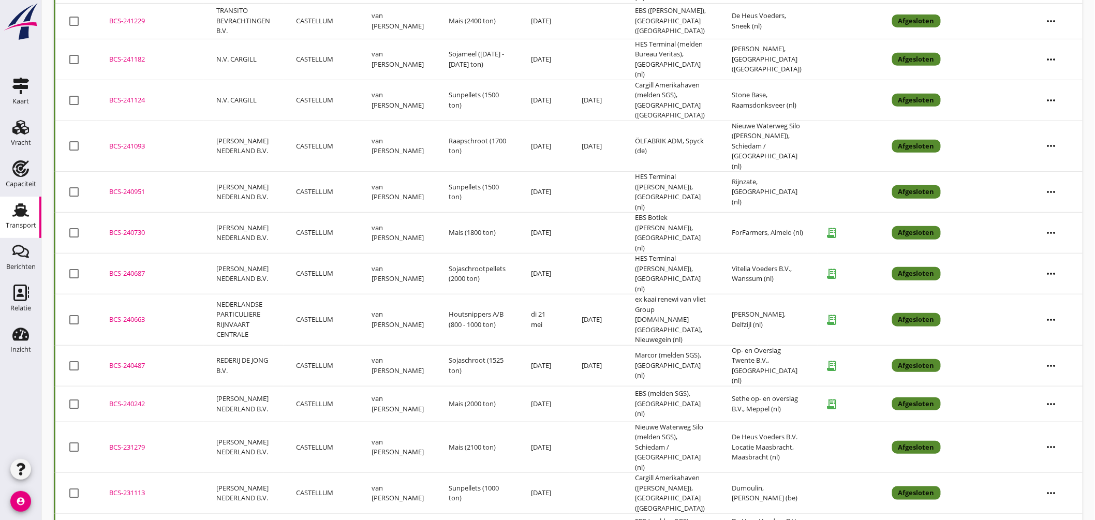
drag, startPoint x: 121, startPoint y: 451, endPoint x: 136, endPoint y: 447, distance: 15.7
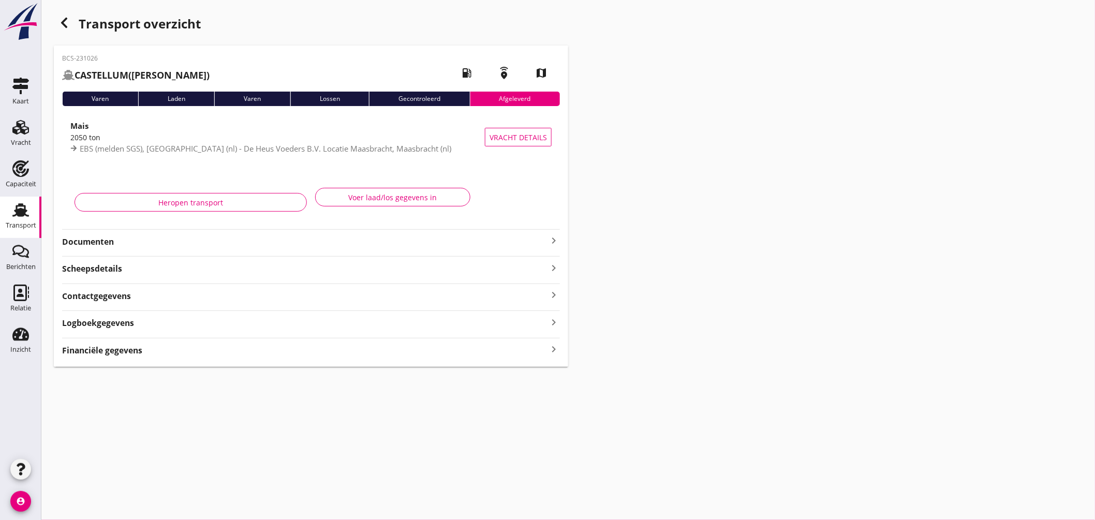
click at [551, 239] on icon "keyboard_arrow_right" at bounding box center [554, 241] width 12 height 12
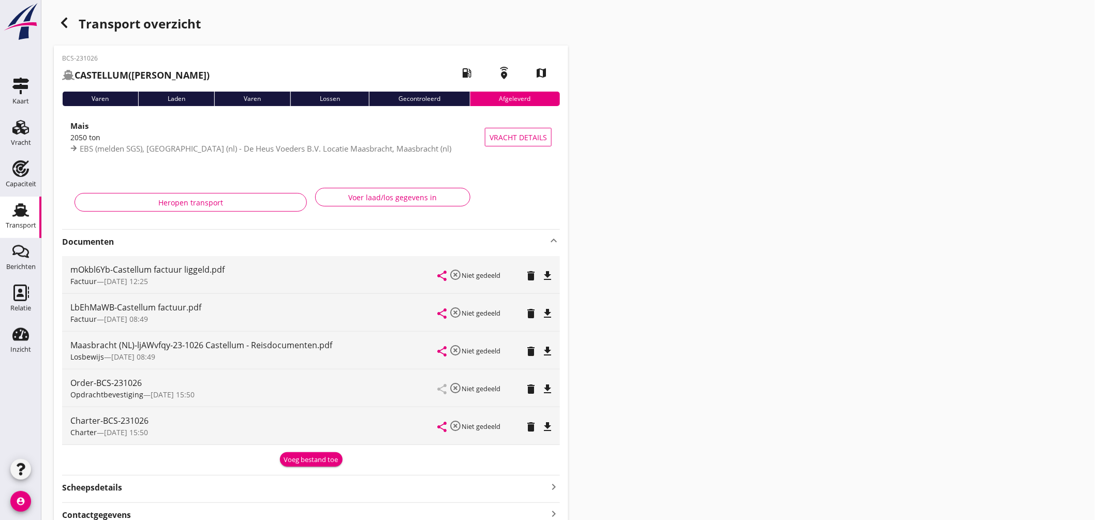
click at [547, 426] on icon "file_download" at bounding box center [547, 427] width 12 height 12
drag, startPoint x: 21, startPoint y: 209, endPoint x: 26, endPoint y: 206, distance: 6.0
click at [21, 210] on use at bounding box center [20, 209] width 17 height 13
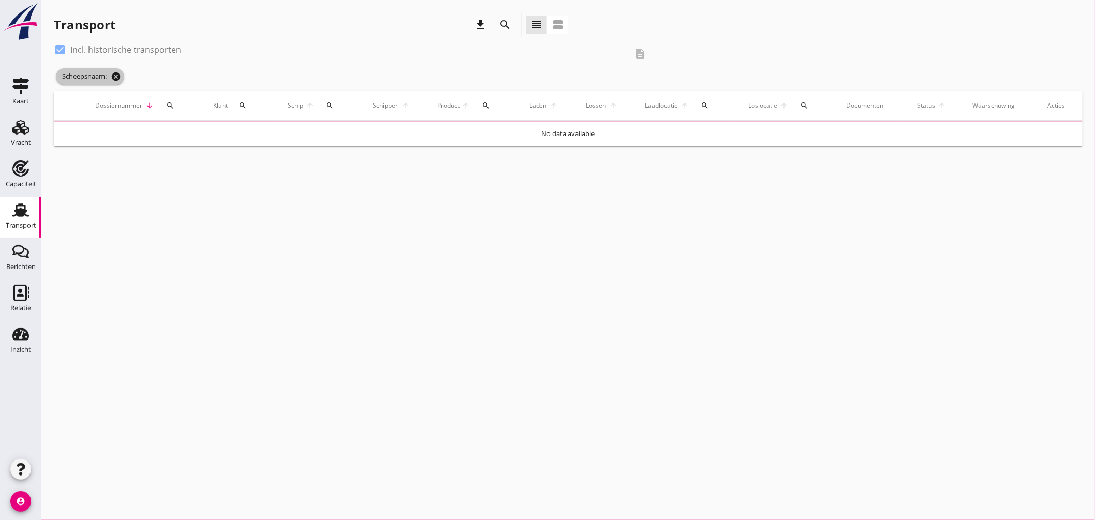
click at [121, 75] on icon "cancel" at bounding box center [116, 76] width 10 height 10
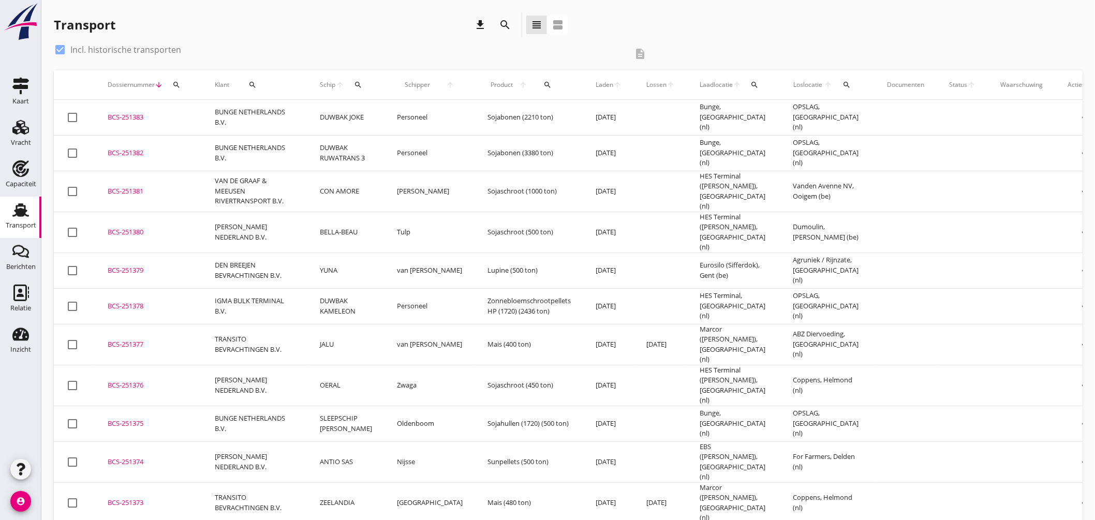
click at [56, 52] on div at bounding box center [60, 50] width 18 height 18
checkbox input "false"
click at [362, 89] on th "Schip arrow_upward search" at bounding box center [345, 84] width 77 height 29
click at [335, 83] on div "Schip arrow_upward search" at bounding box center [346, 84] width 52 height 25
click at [358, 84] on icon "search" at bounding box center [358, 85] width 8 height 8
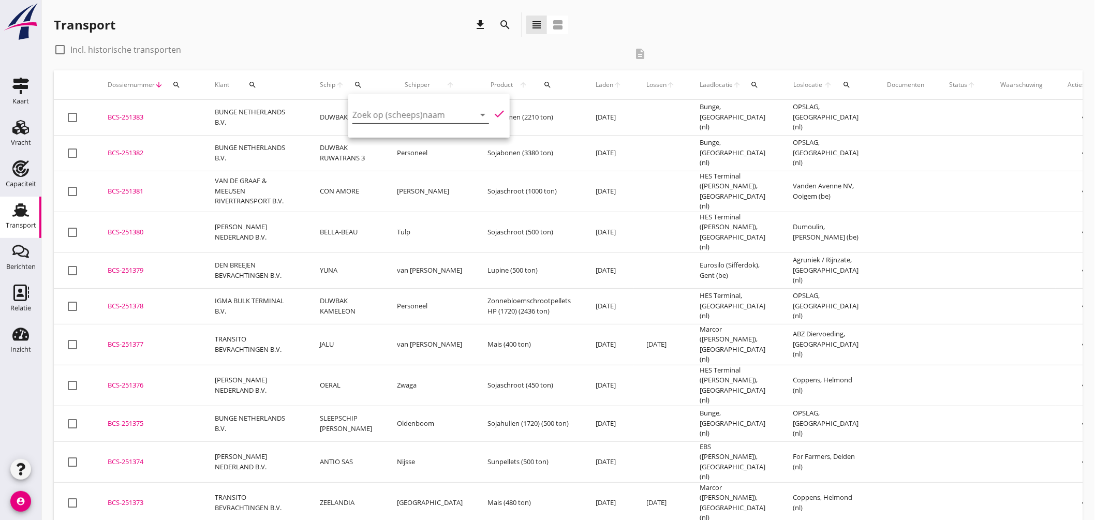
click at [385, 114] on input "Zoek op (scheeps)naam" at bounding box center [407, 115] width 108 height 17
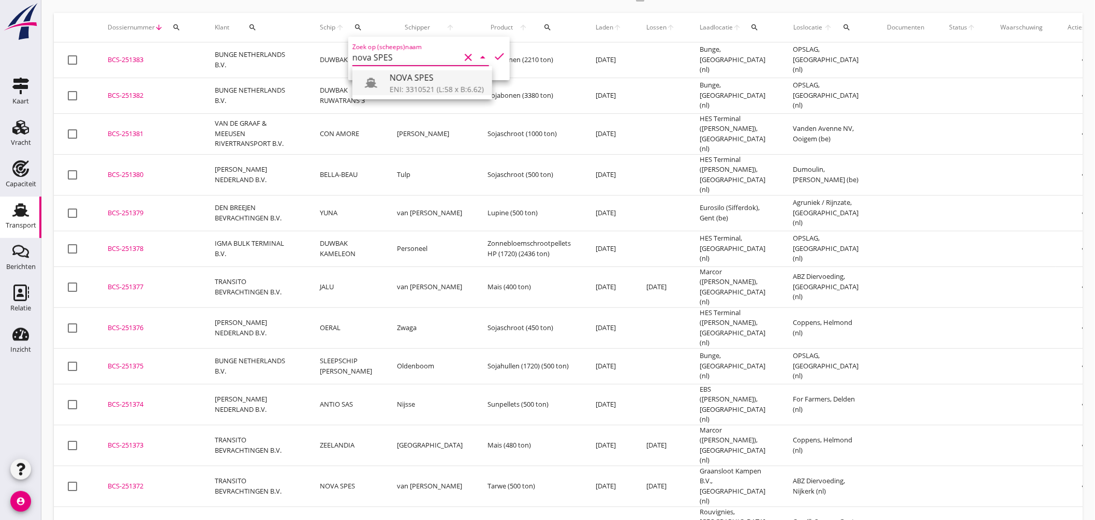
drag, startPoint x: 424, startPoint y: 85, endPoint x: 461, endPoint y: 79, distance: 37.2
click at [425, 85] on div "ENI: 3310521 (L:58 x B:6.62)" at bounding box center [437, 89] width 94 height 11
click at [493, 51] on icon "check" at bounding box center [499, 56] width 12 height 12
type input "NOVA SPES"
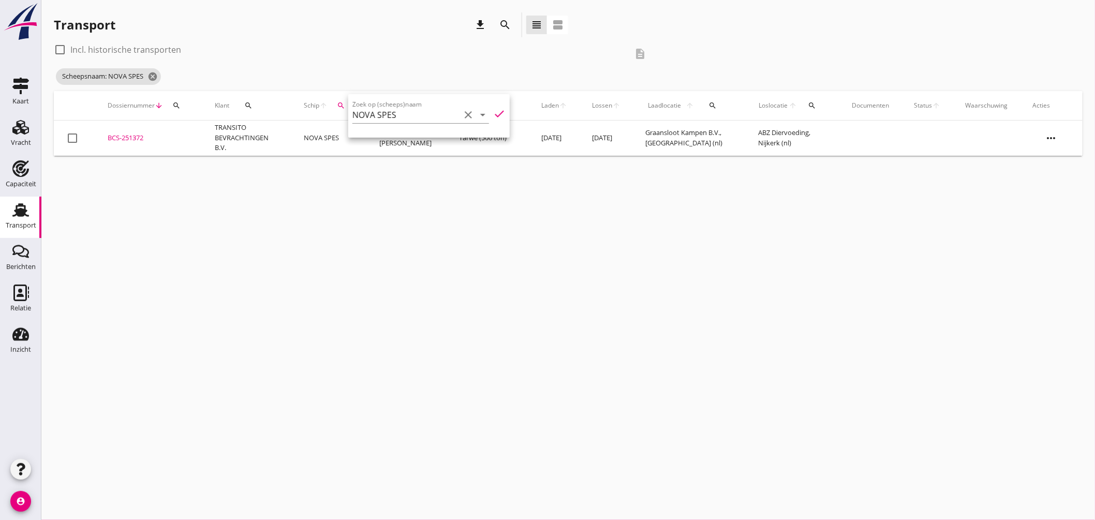
scroll to position [0, 0]
click at [414, 184] on div "cancel You are impersonating another user. Transport download search view_headl…" at bounding box center [568, 260] width 1054 height 520
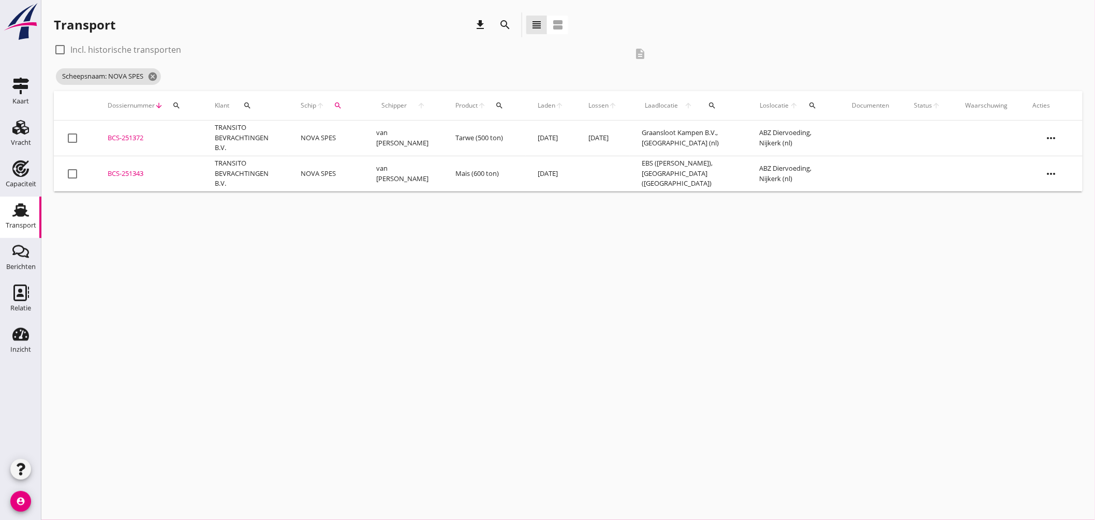
click at [140, 173] on div "BCS-251343" at bounding box center [149, 174] width 82 height 10
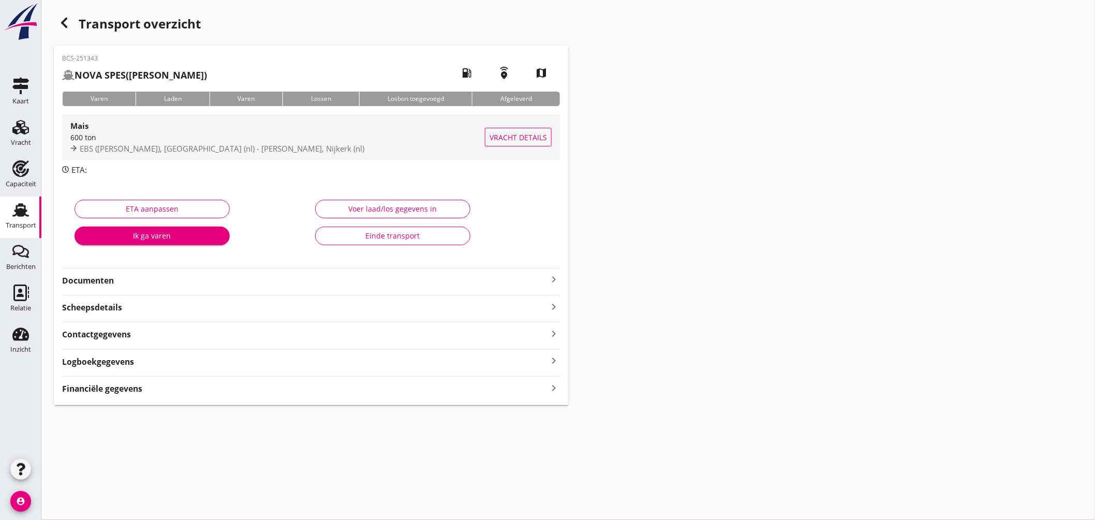
click at [288, 131] on div "Mais" at bounding box center [277, 126] width 415 height 12
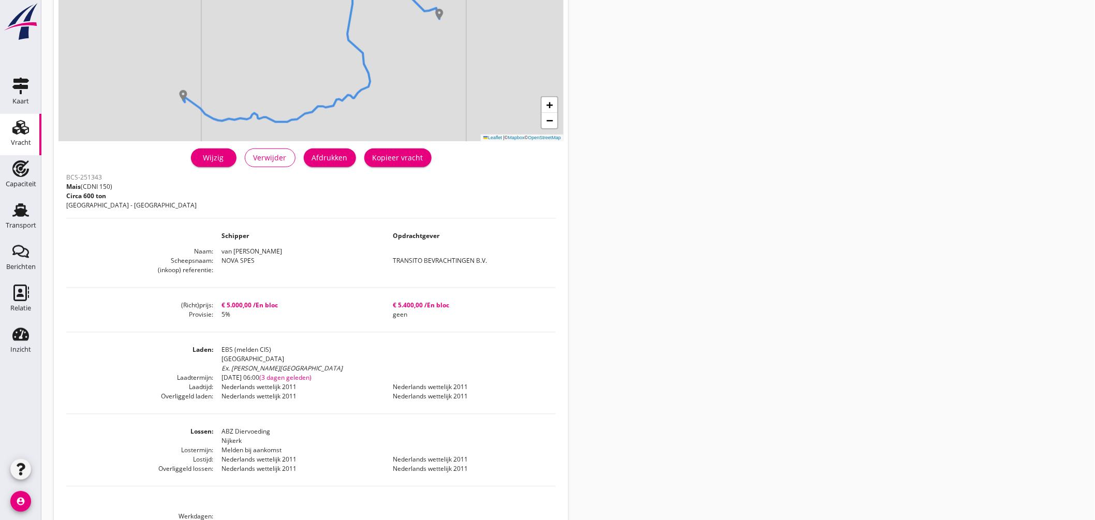
scroll to position [57, 0]
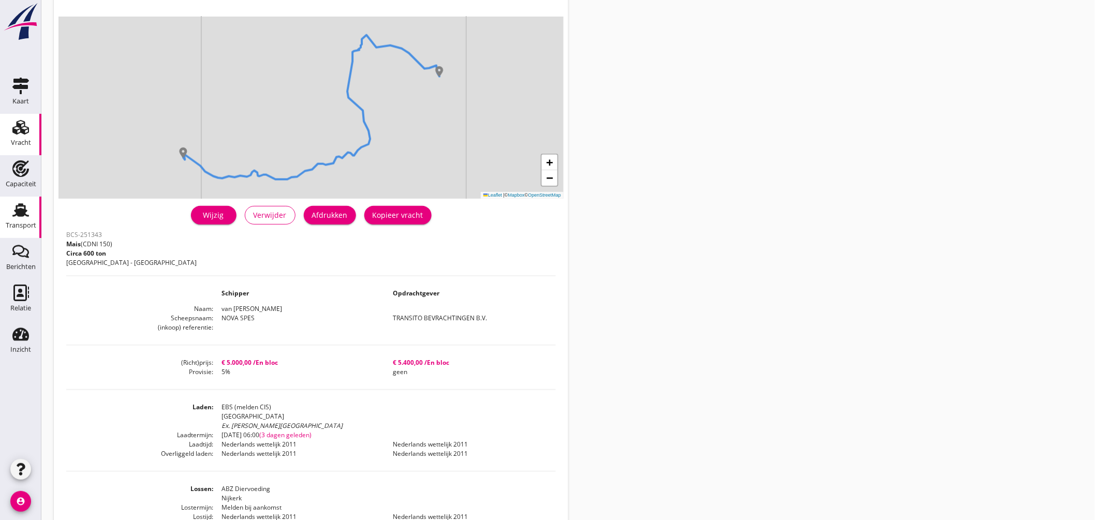
click at [19, 214] on use at bounding box center [20, 209] width 17 height 13
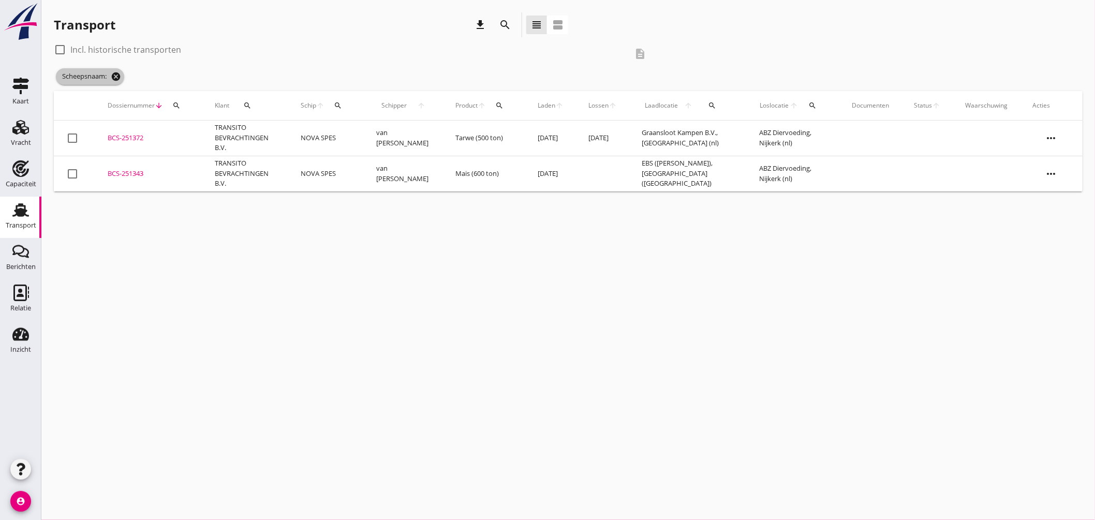
drag, startPoint x: 115, startPoint y: 74, endPoint x: 136, endPoint y: 87, distance: 24.3
click at [116, 74] on icon "cancel" at bounding box center [116, 76] width 10 height 10
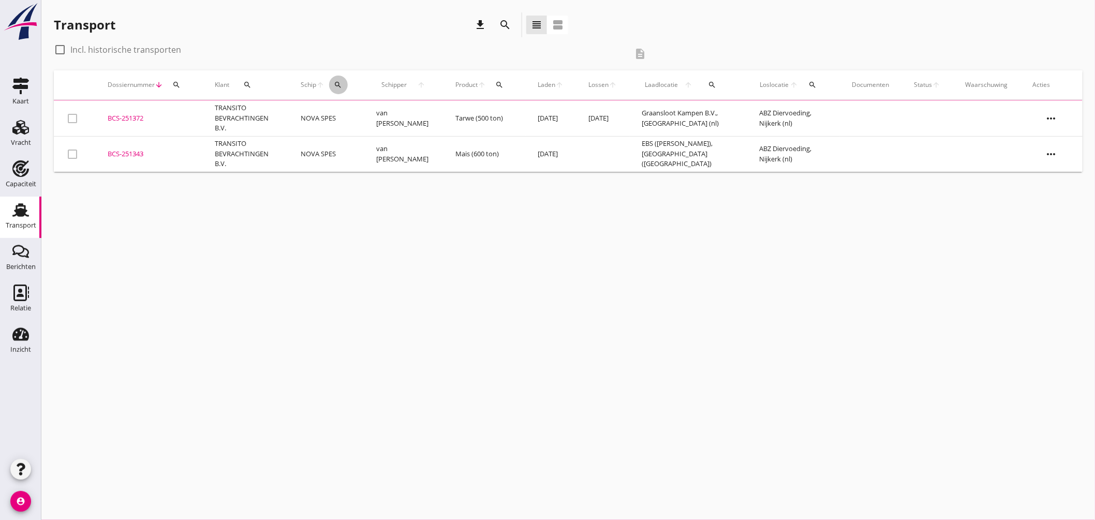
click at [343, 83] on icon "search" at bounding box center [338, 85] width 8 height 8
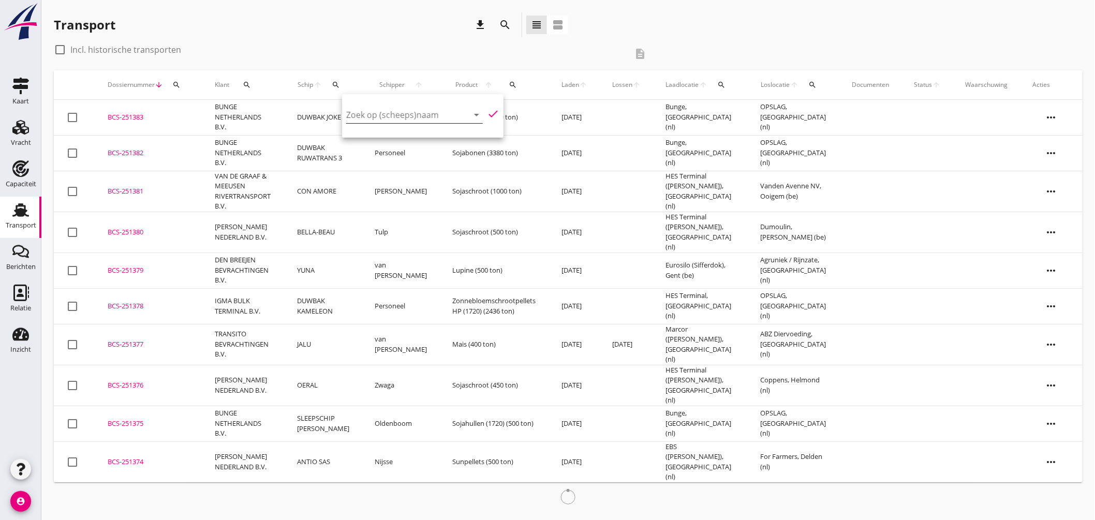
click at [375, 112] on input "Zoek op (scheeps)naam" at bounding box center [400, 115] width 108 height 17
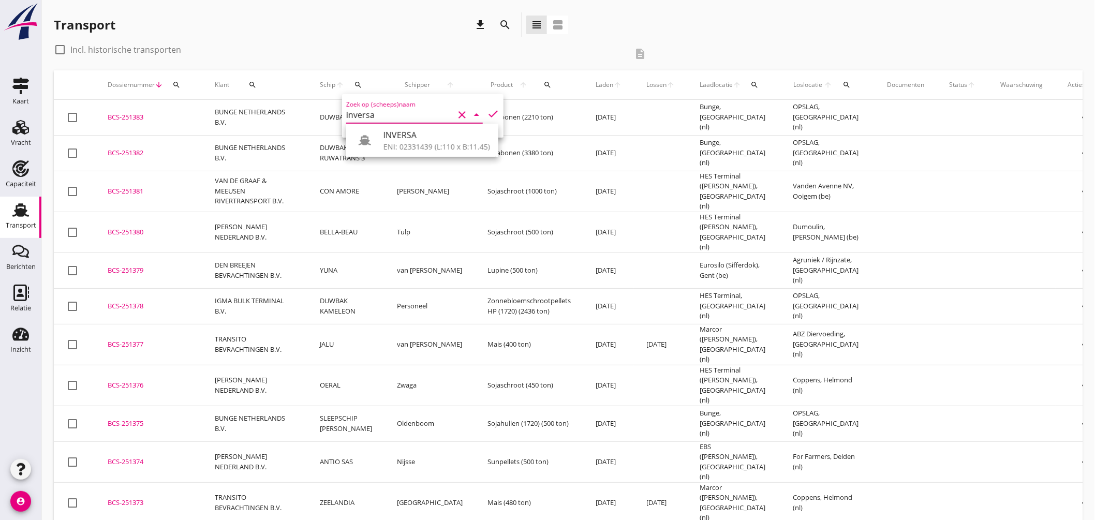
click at [416, 143] on div "ENI: 02331439 (L:110 x B:11.45)" at bounding box center [437, 146] width 107 height 11
click at [490, 114] on icon "check" at bounding box center [493, 114] width 12 height 12
type input "INVERSA"
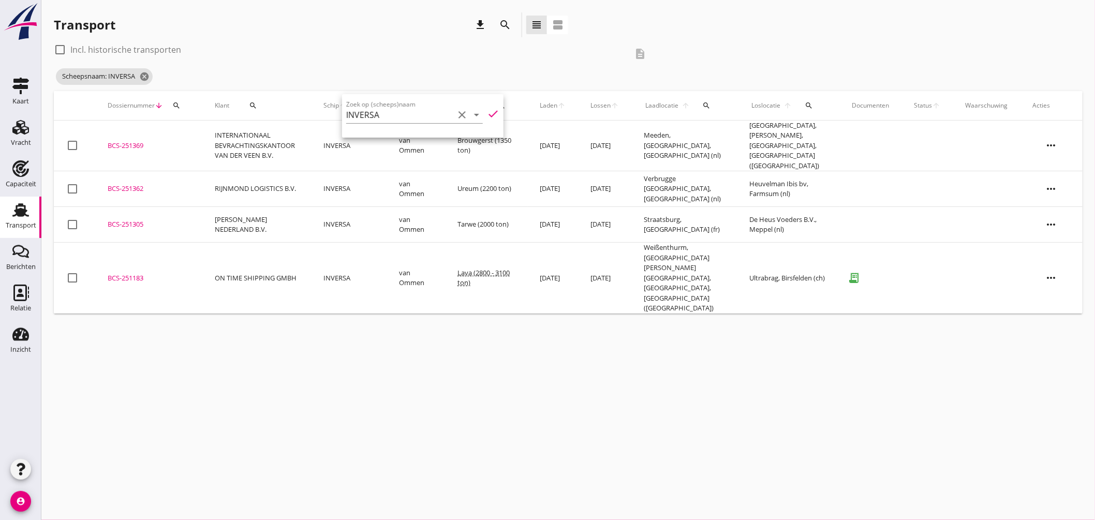
click at [271, 68] on div "Scheepsnaam: INVERSA cancel" at bounding box center [354, 76] width 600 height 21
